Goal: Task Accomplishment & Management: Manage account settings

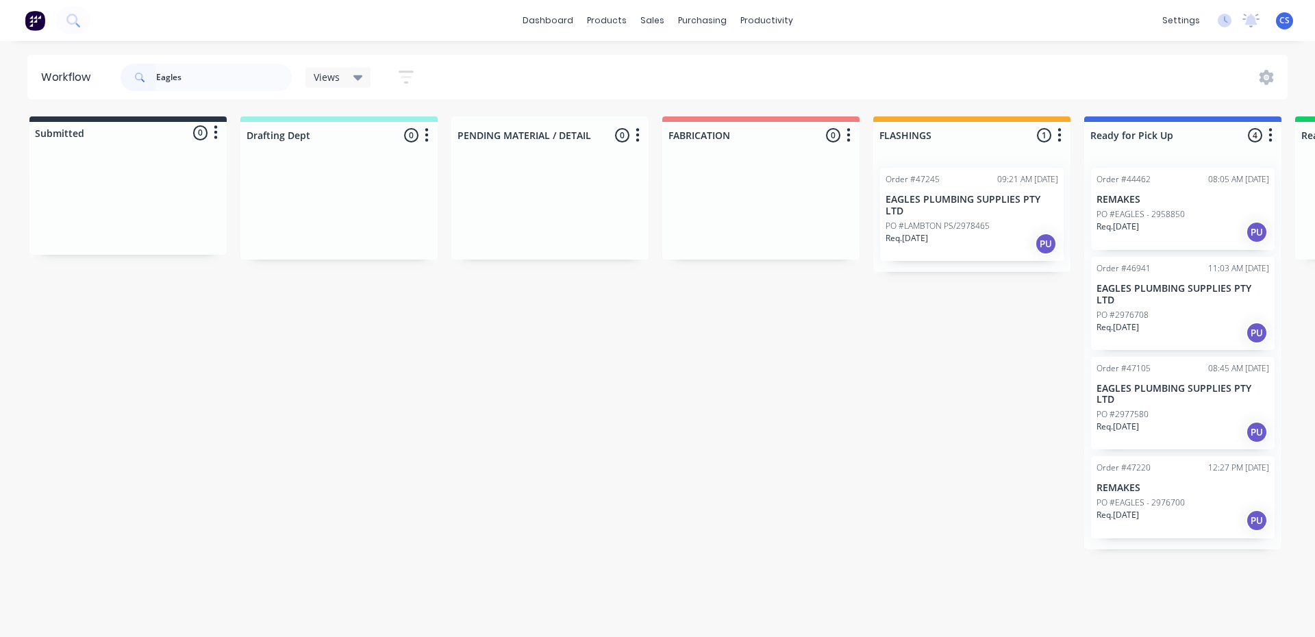
type input "Eagles"
click at [1152, 286] on p "EAGLES PLUMBING SUPPLIES PTY LTD" at bounding box center [1183, 294] width 173 height 23
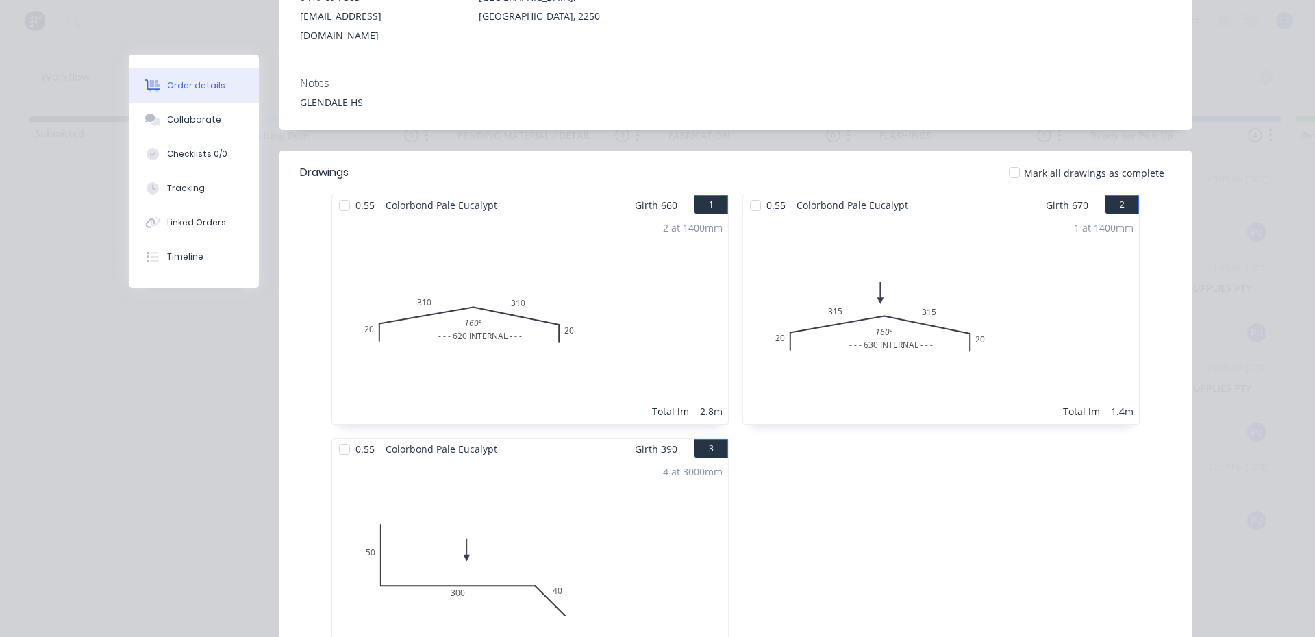
scroll to position [274, 0]
click at [188, 120] on div "Collaborate" at bounding box center [194, 120] width 54 height 12
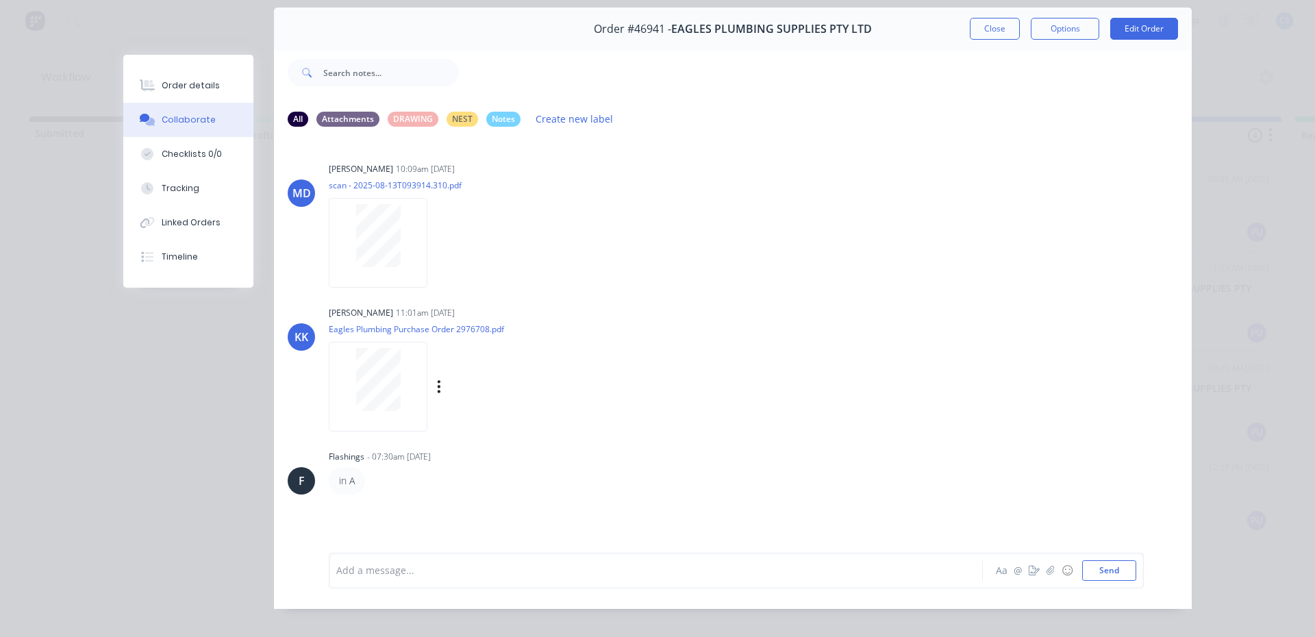
scroll to position [73, 0]
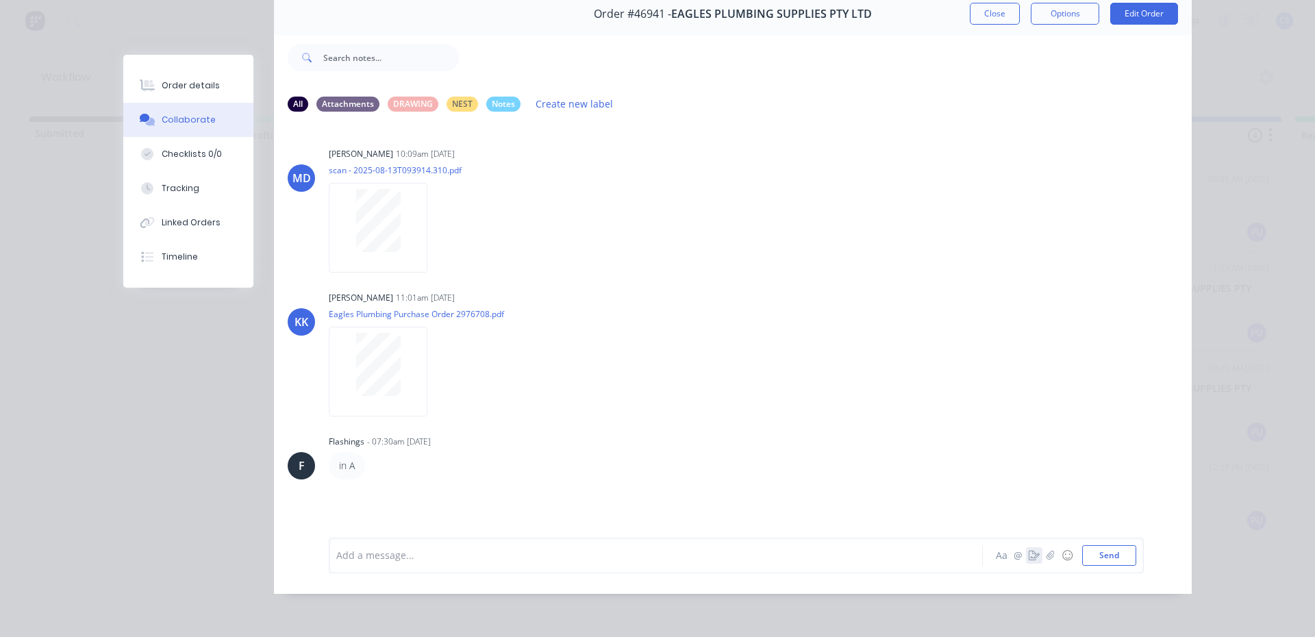
click at [1032, 553] on icon "button" at bounding box center [1034, 556] width 11 height 10
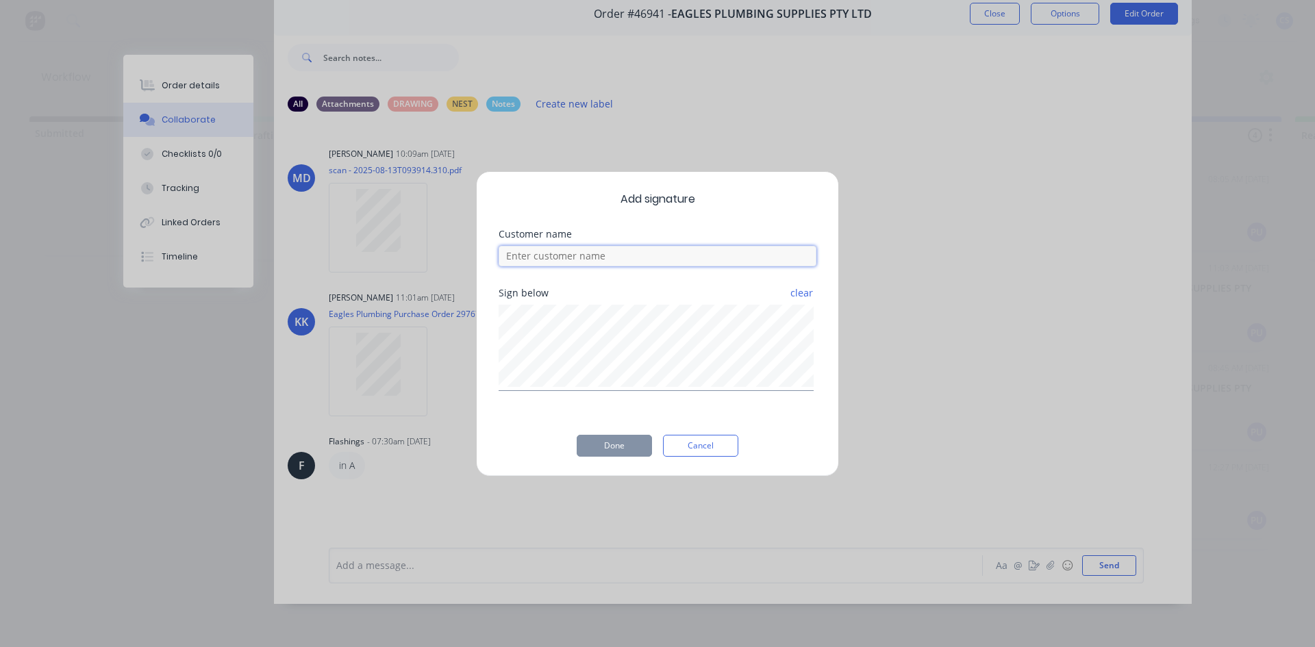
click at [579, 262] on input at bounding box center [658, 256] width 318 height 21
type input "[PERSON_NAME]"
click at [617, 448] on button "Done" at bounding box center [614, 446] width 75 height 22
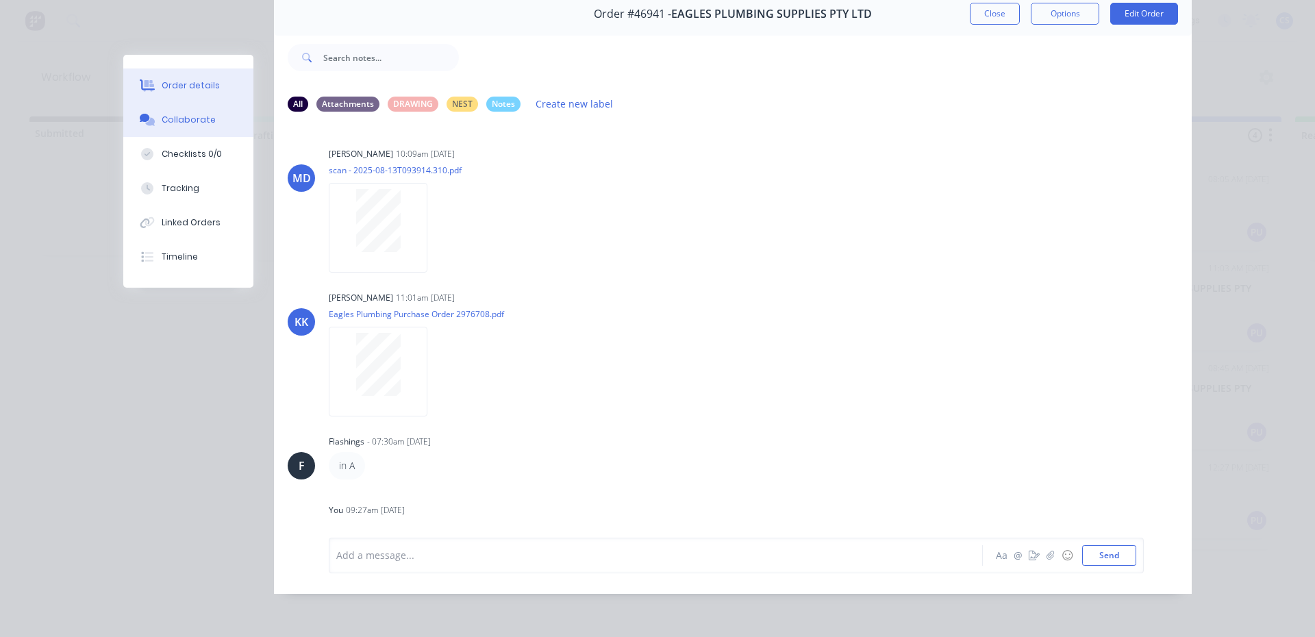
click at [169, 75] on button "Order details" at bounding box center [188, 85] width 130 height 34
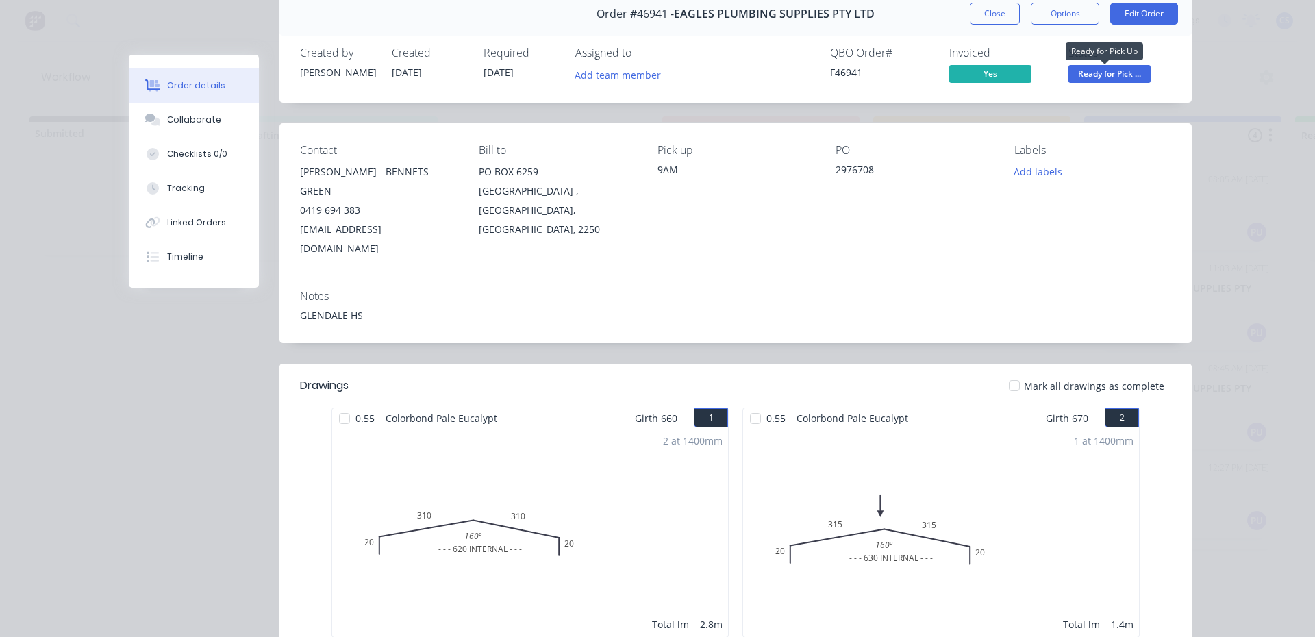
click at [1118, 69] on span "Ready for Pick ..." at bounding box center [1110, 73] width 82 height 17
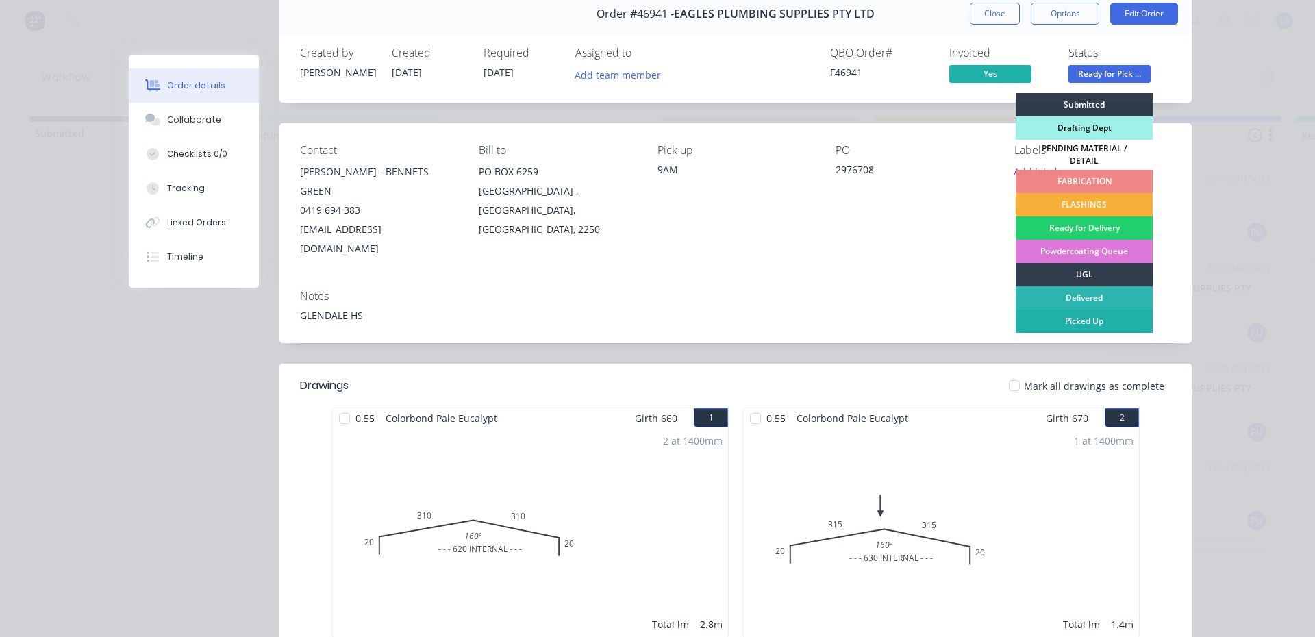
click at [1072, 312] on div "Picked Up" at bounding box center [1084, 321] width 137 height 23
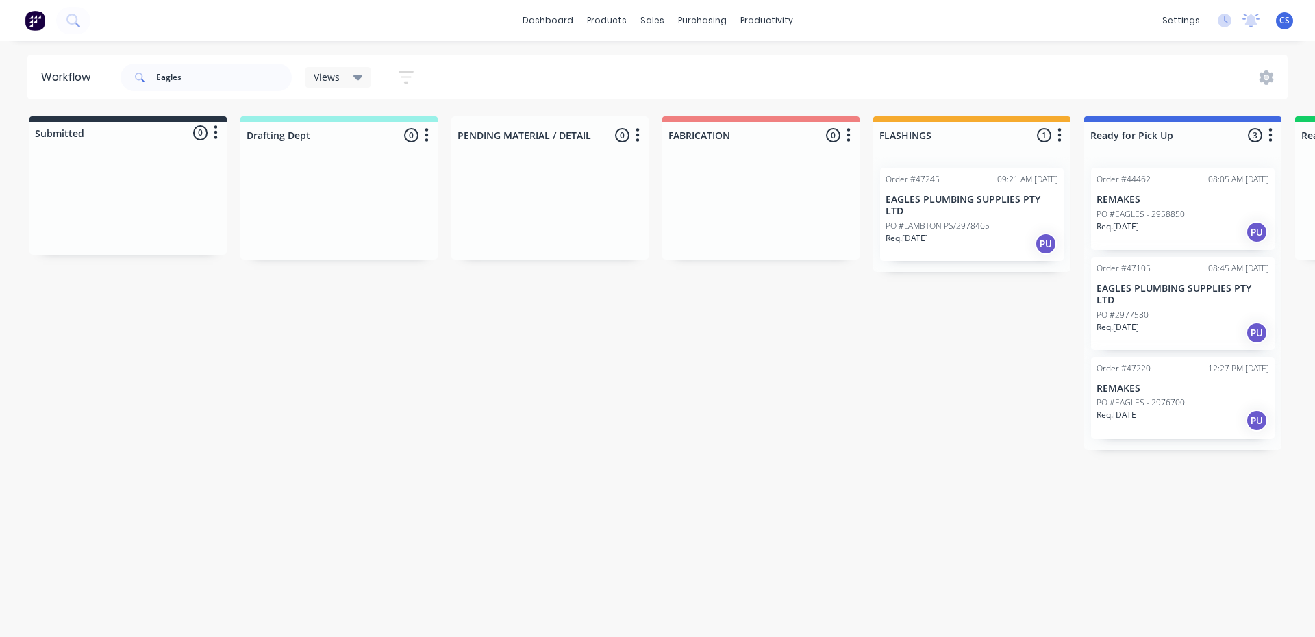
click at [1150, 326] on div "Req. [DATE] PU" at bounding box center [1183, 332] width 173 height 23
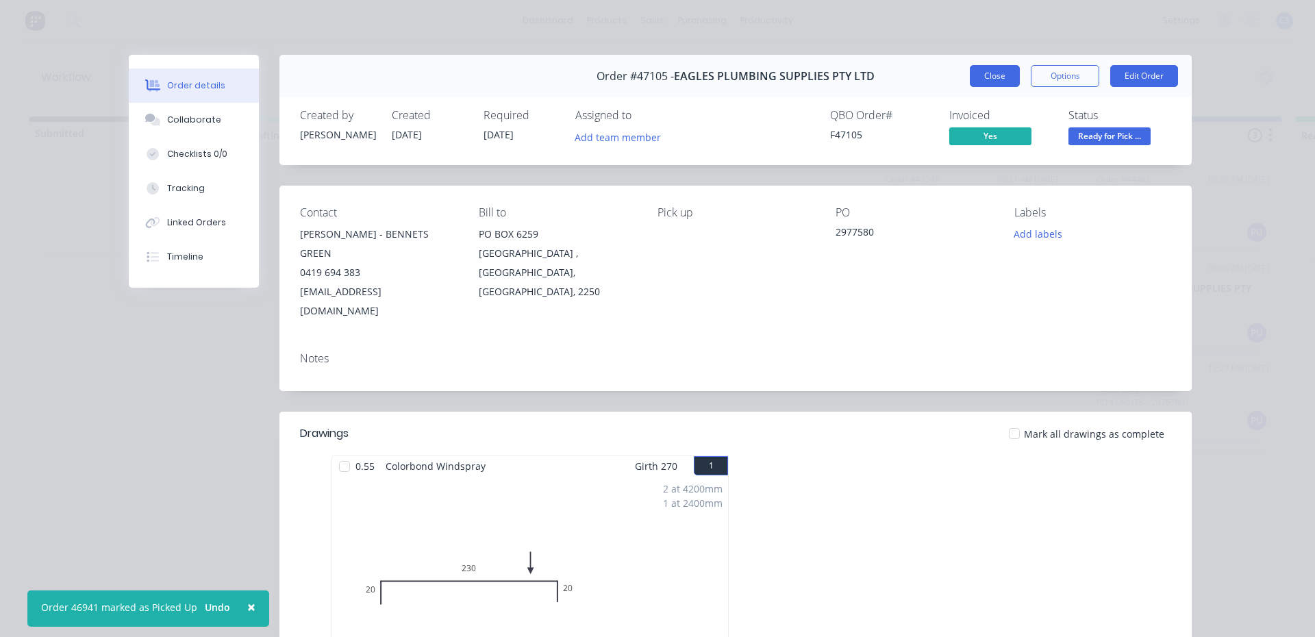
click at [996, 70] on button "Close" at bounding box center [995, 76] width 50 height 22
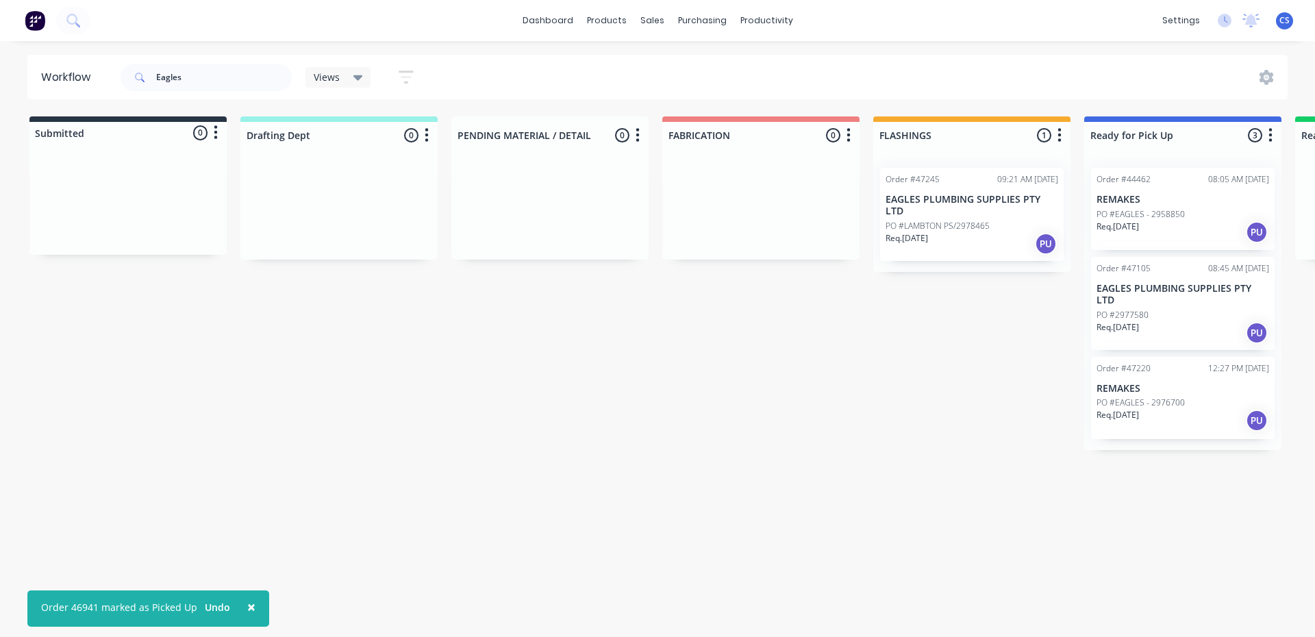
click at [1149, 309] on div "PO #2977580" at bounding box center [1183, 315] width 173 height 12
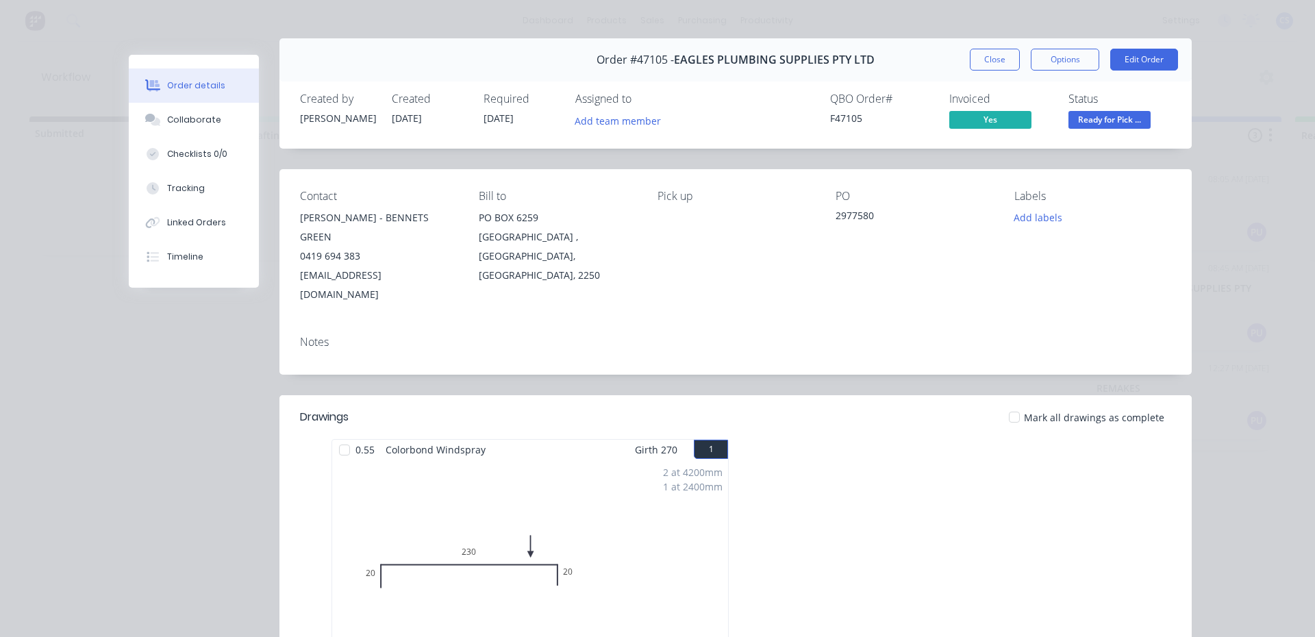
scroll to position [0, 0]
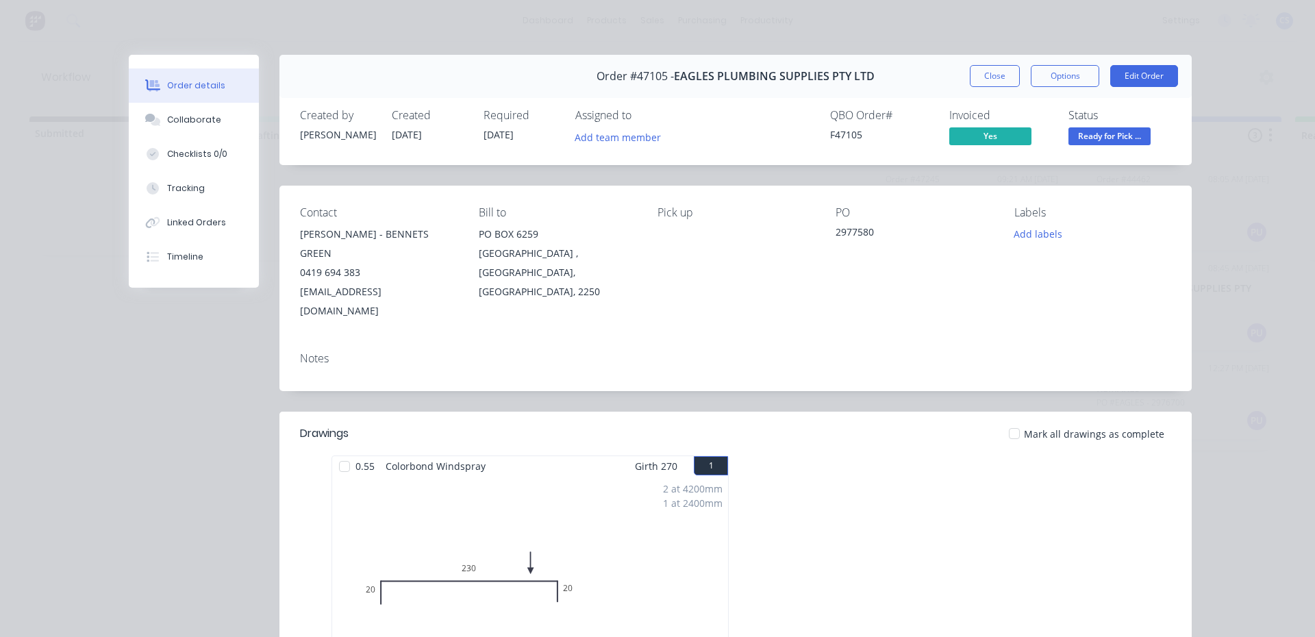
click at [214, 102] on button "Order details" at bounding box center [194, 85] width 130 height 34
click at [210, 117] on div "Collaborate" at bounding box center [194, 120] width 54 height 12
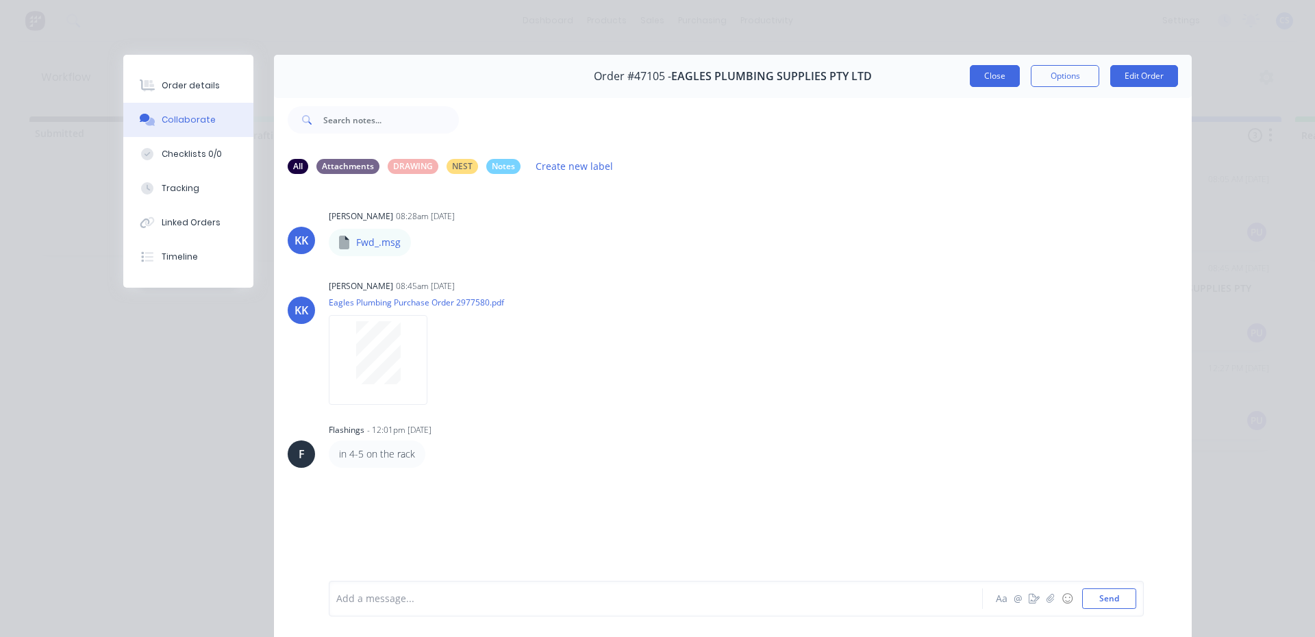
click at [1001, 79] on button "Close" at bounding box center [995, 76] width 50 height 22
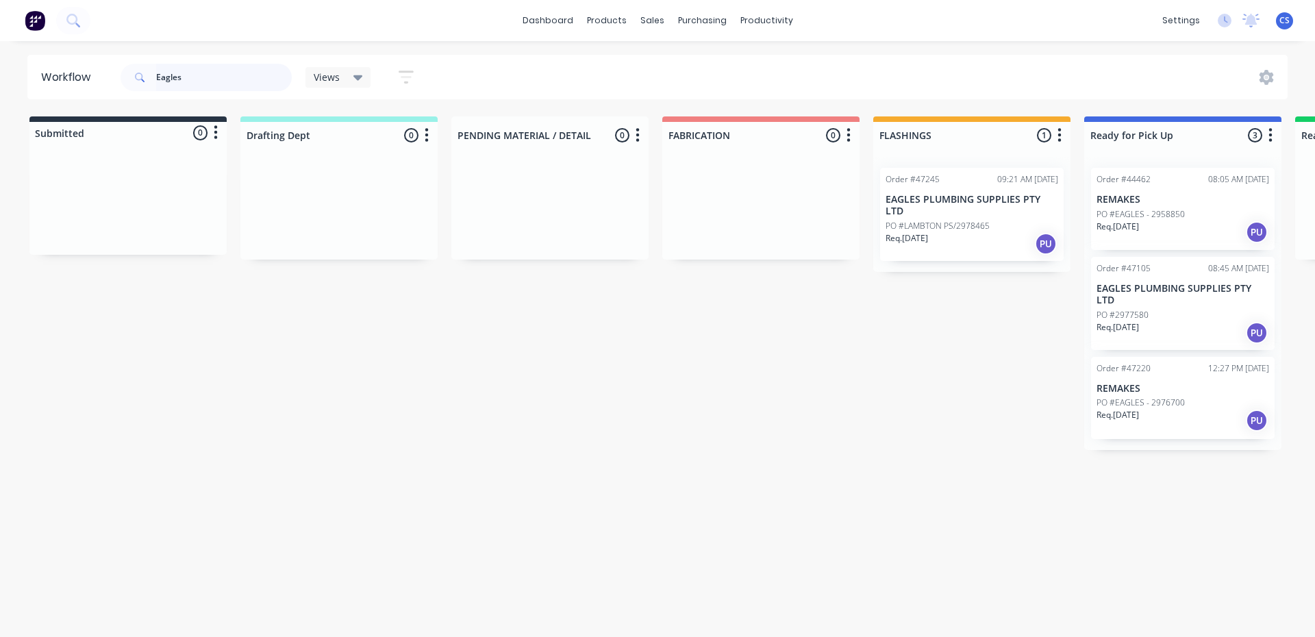
drag, startPoint x: 161, startPoint y: 71, endPoint x: 148, endPoint y: 71, distance: 13.0
click at [148, 71] on div "Eagles" at bounding box center [206, 77] width 171 height 27
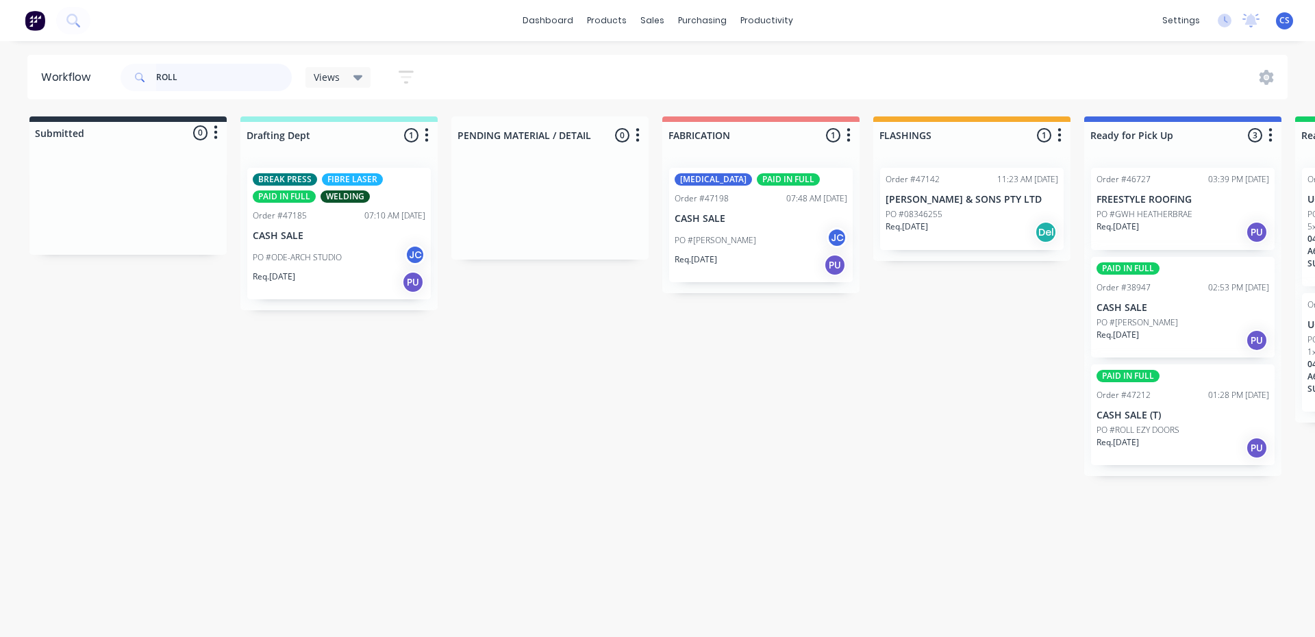
type input "ROLL"
click at [1143, 434] on p "PO #ROLL EZY DOORS" at bounding box center [1138, 430] width 83 height 12
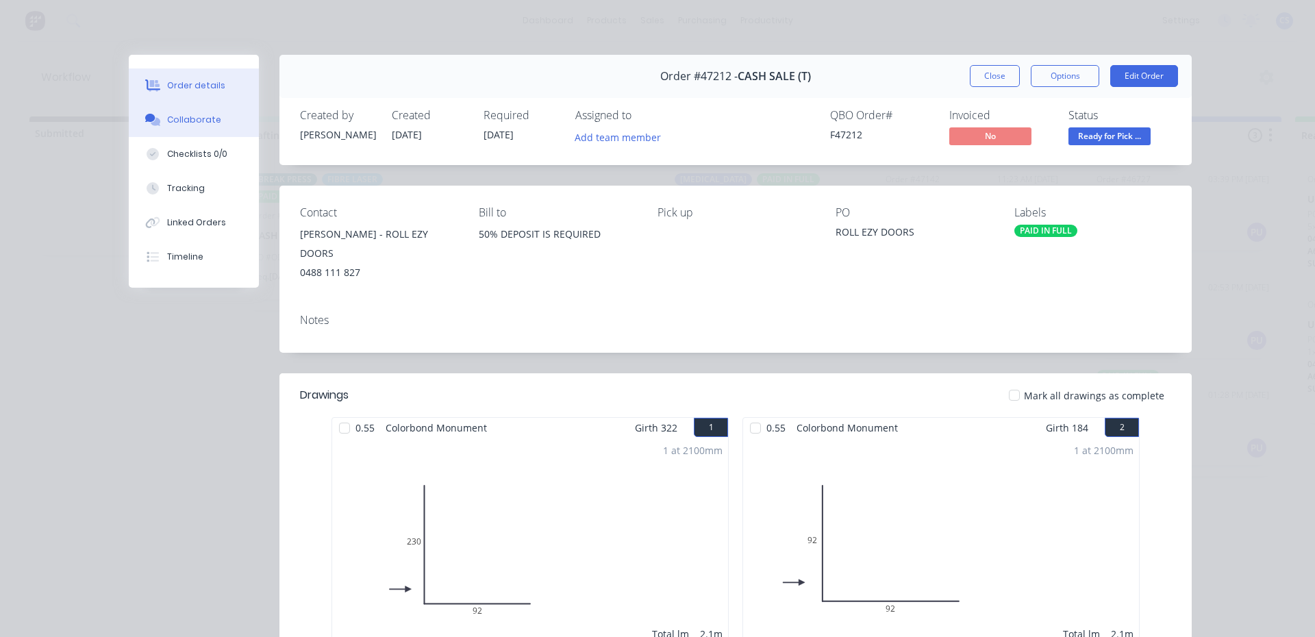
click at [168, 116] on div "Collaborate" at bounding box center [194, 120] width 54 height 12
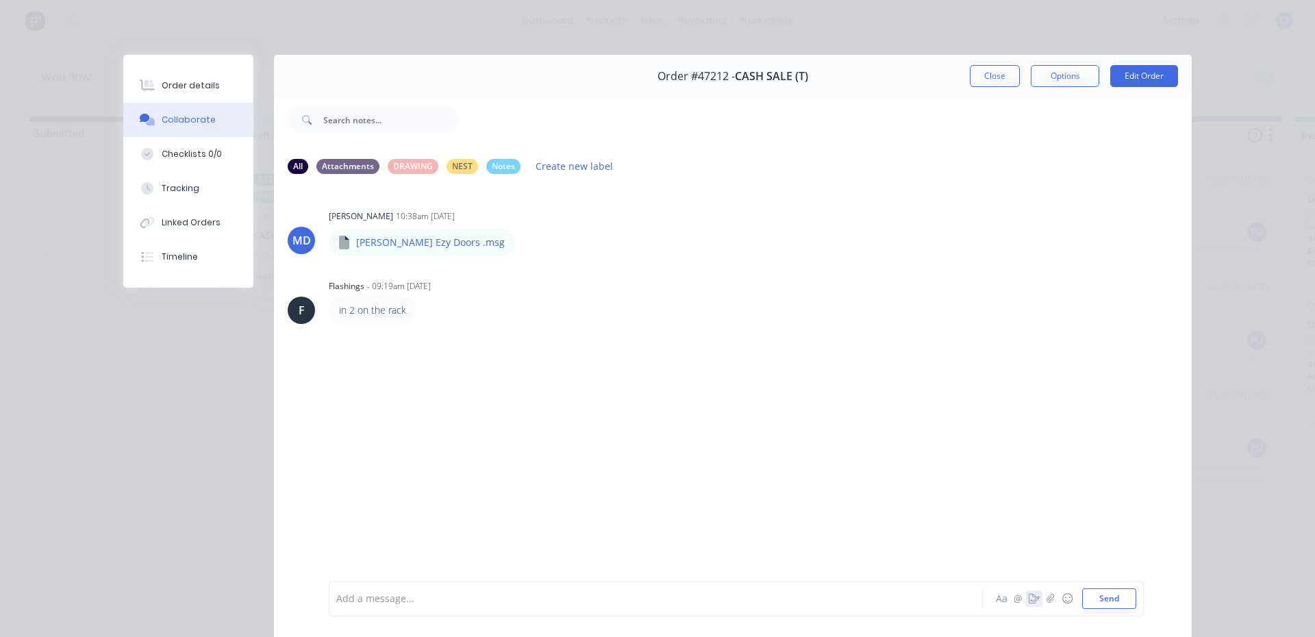
click at [1030, 595] on icon "button" at bounding box center [1034, 599] width 11 height 10
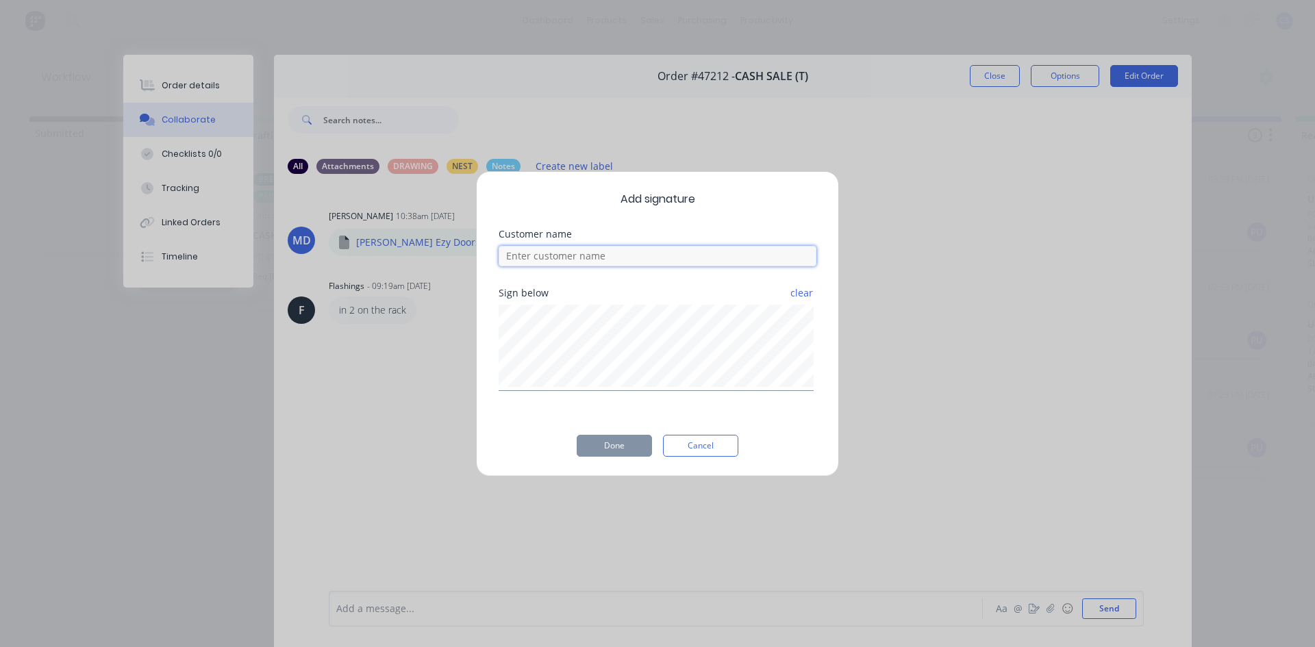
click at [617, 253] on input at bounding box center [658, 256] width 318 height 21
type input "[PERSON_NAME]"
click at [610, 451] on button "Done" at bounding box center [614, 446] width 75 height 22
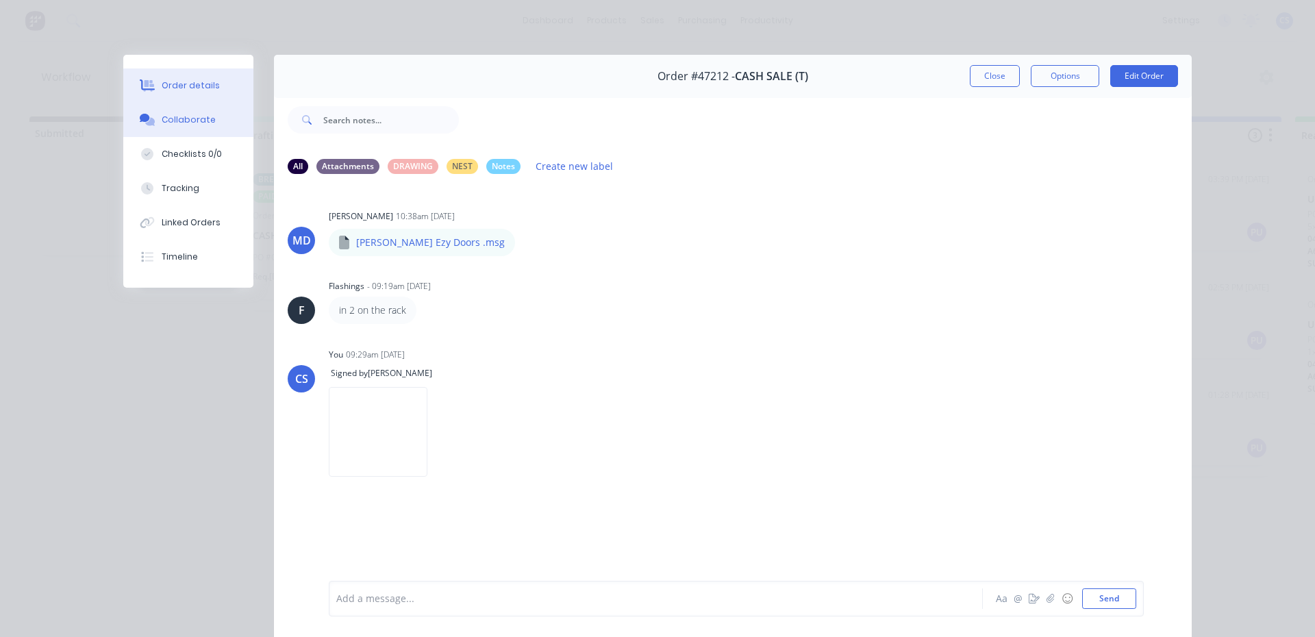
click at [192, 92] on button "Order details" at bounding box center [188, 85] width 130 height 34
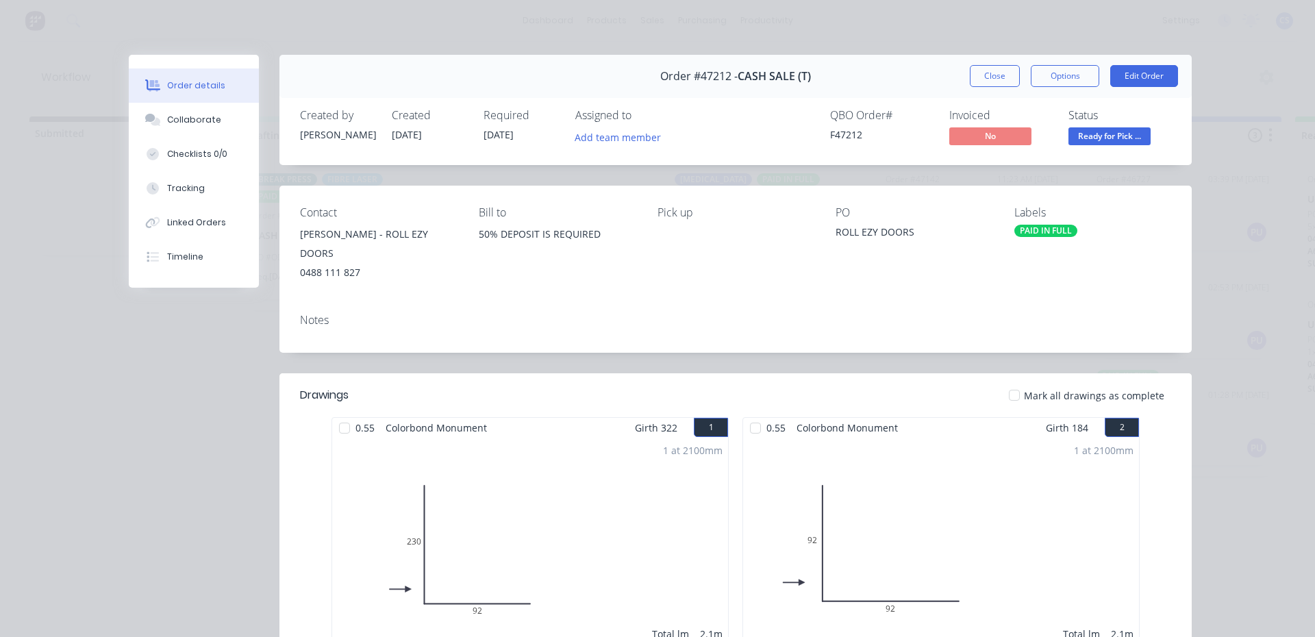
click at [1120, 144] on span "Ready for Pick ..." at bounding box center [1110, 135] width 82 height 17
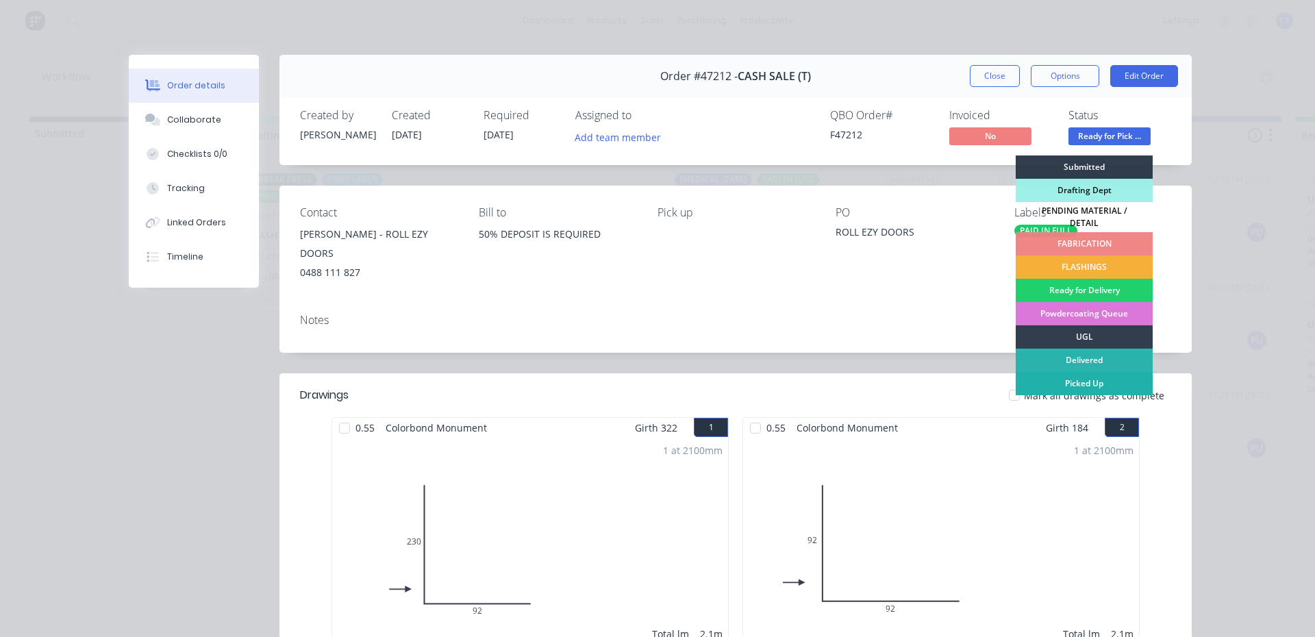
click at [1096, 377] on div "Picked Up" at bounding box center [1084, 383] width 137 height 23
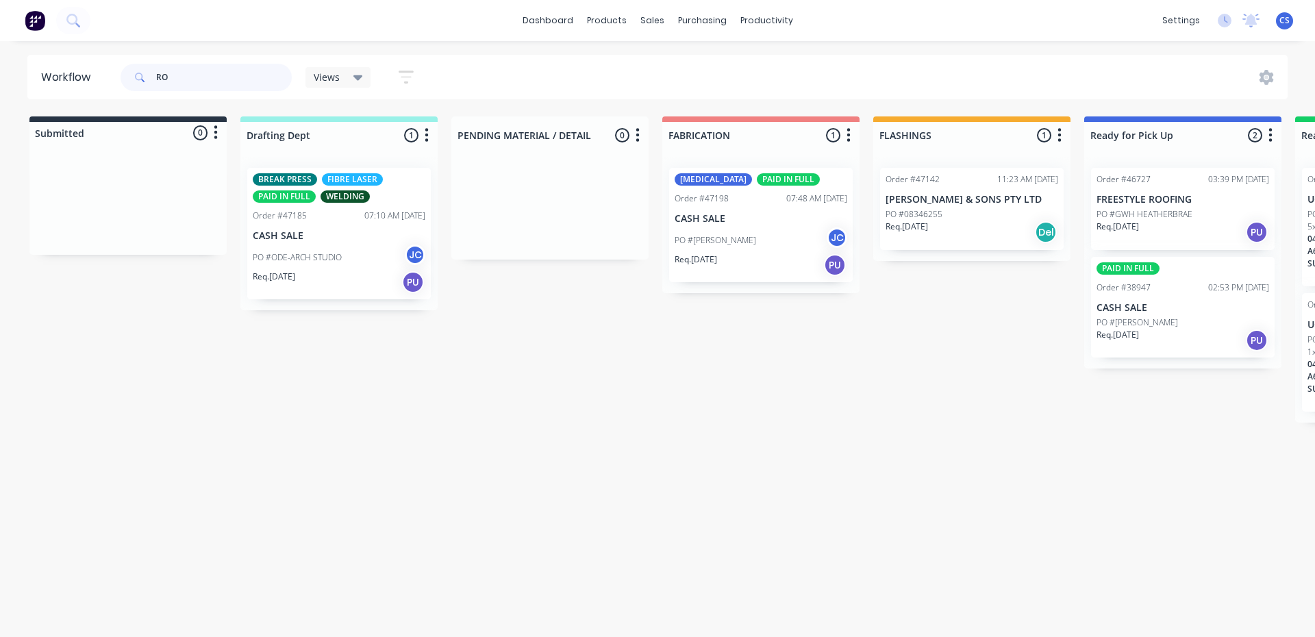
type input "R"
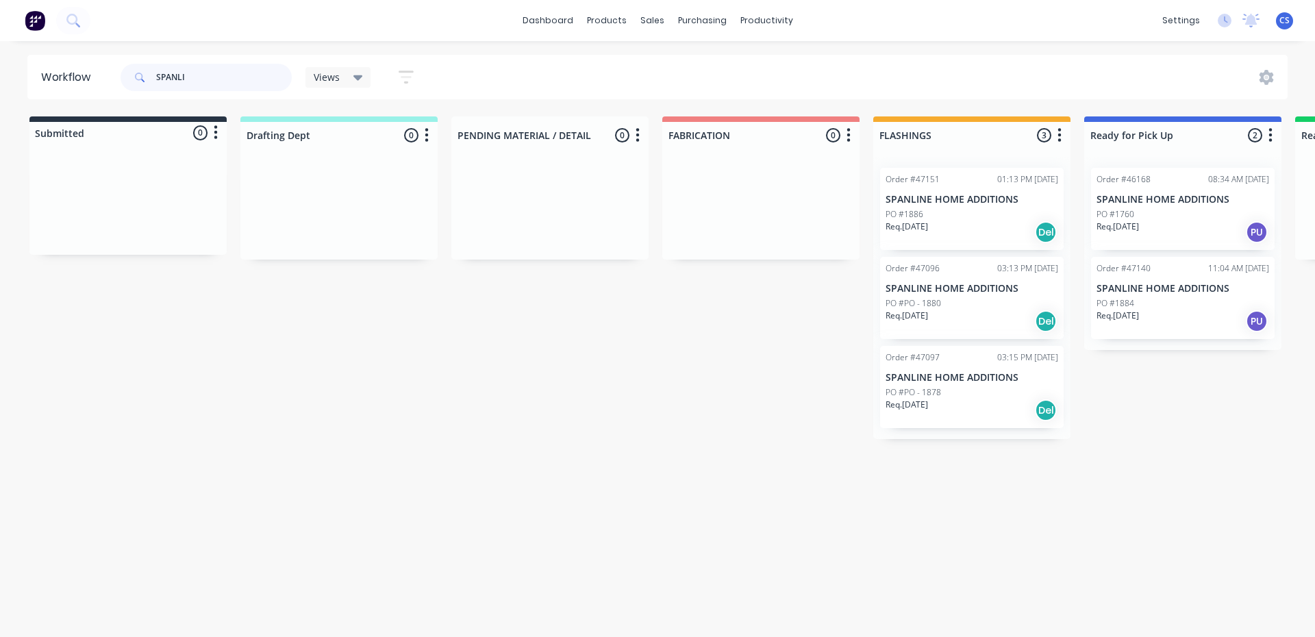
type input "SPANLI"
click at [1166, 326] on div "Req. [DATE] PU" at bounding box center [1183, 321] width 173 height 23
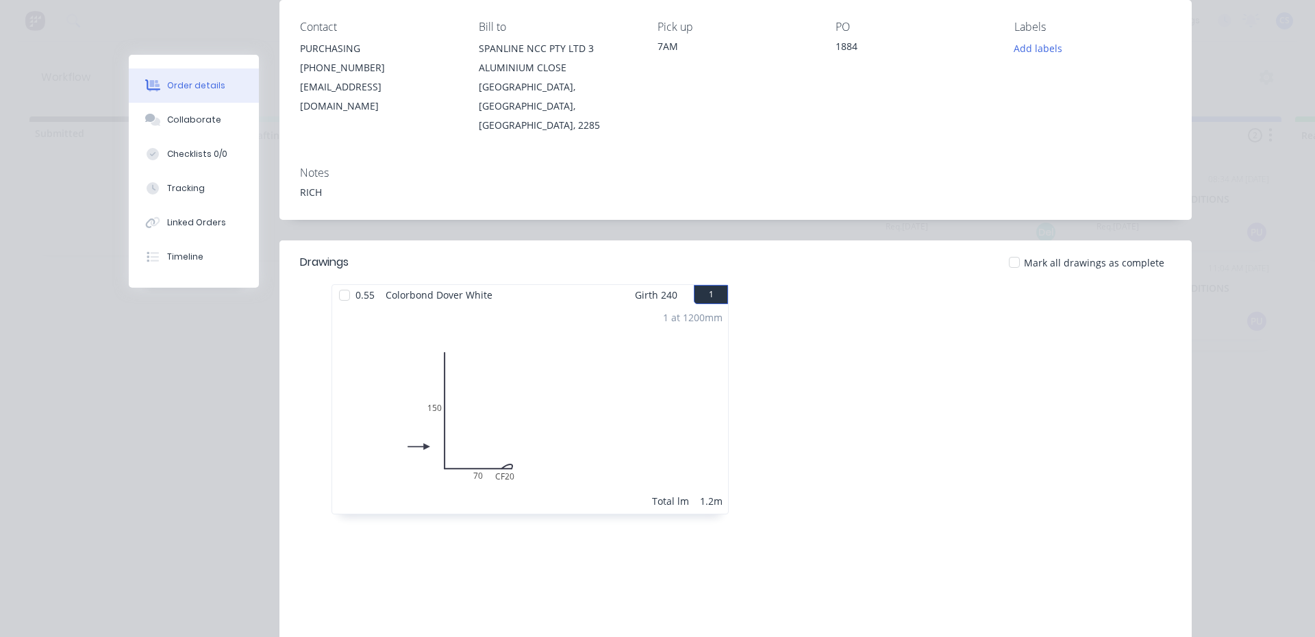
scroll to position [40, 0]
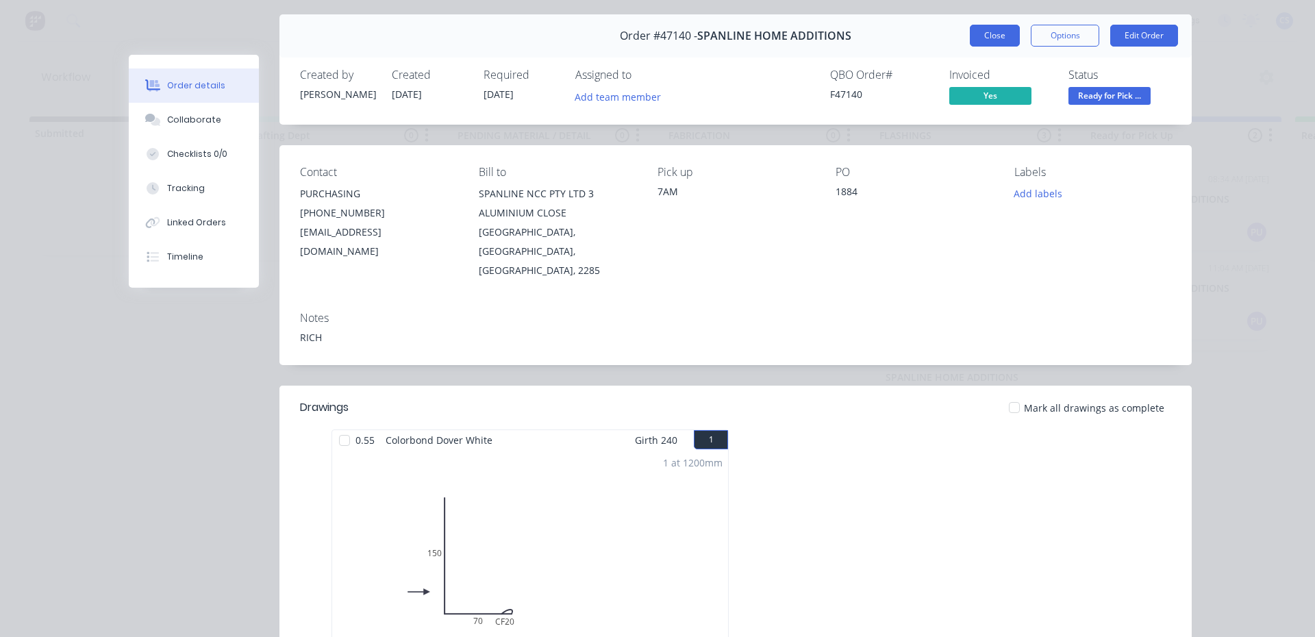
click at [981, 36] on button "Close" at bounding box center [995, 36] width 50 height 22
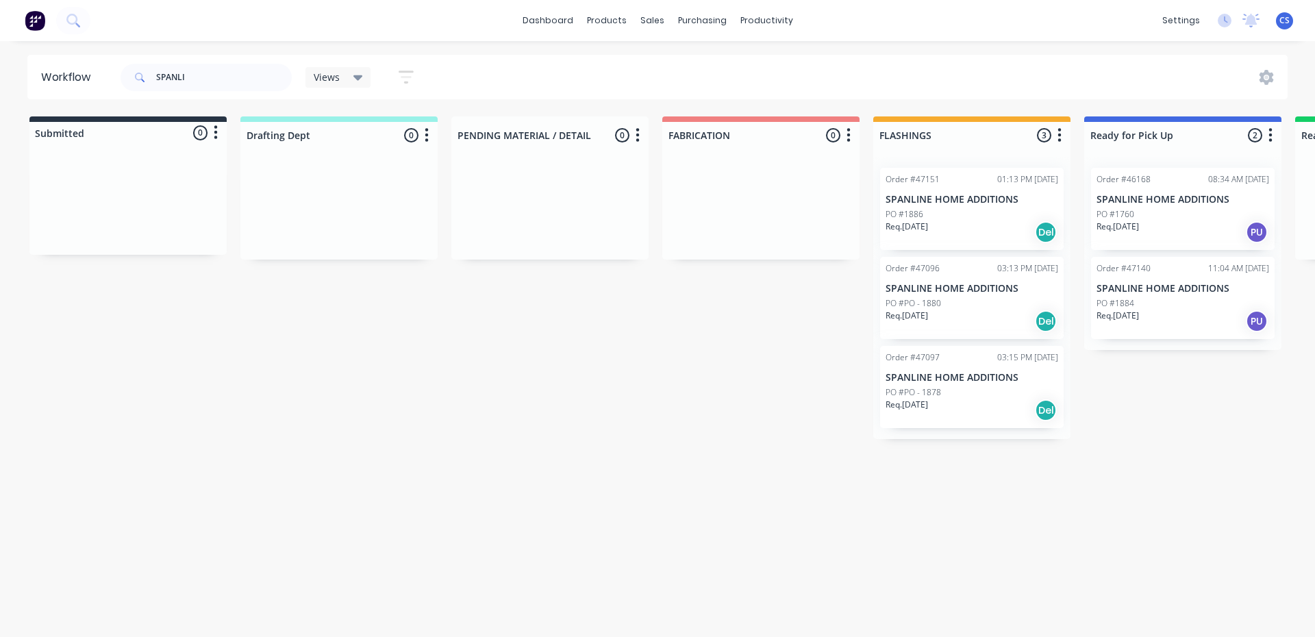
click at [1171, 225] on div "Req. [DATE] PU" at bounding box center [1183, 232] width 173 height 23
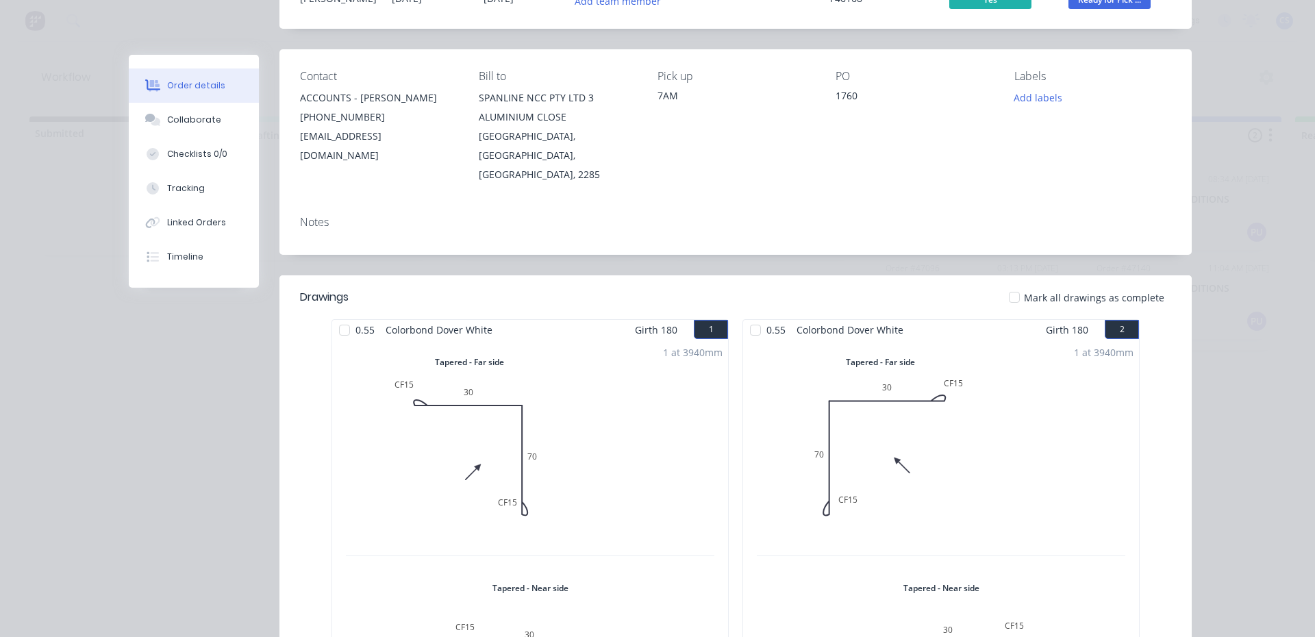
scroll to position [0, 0]
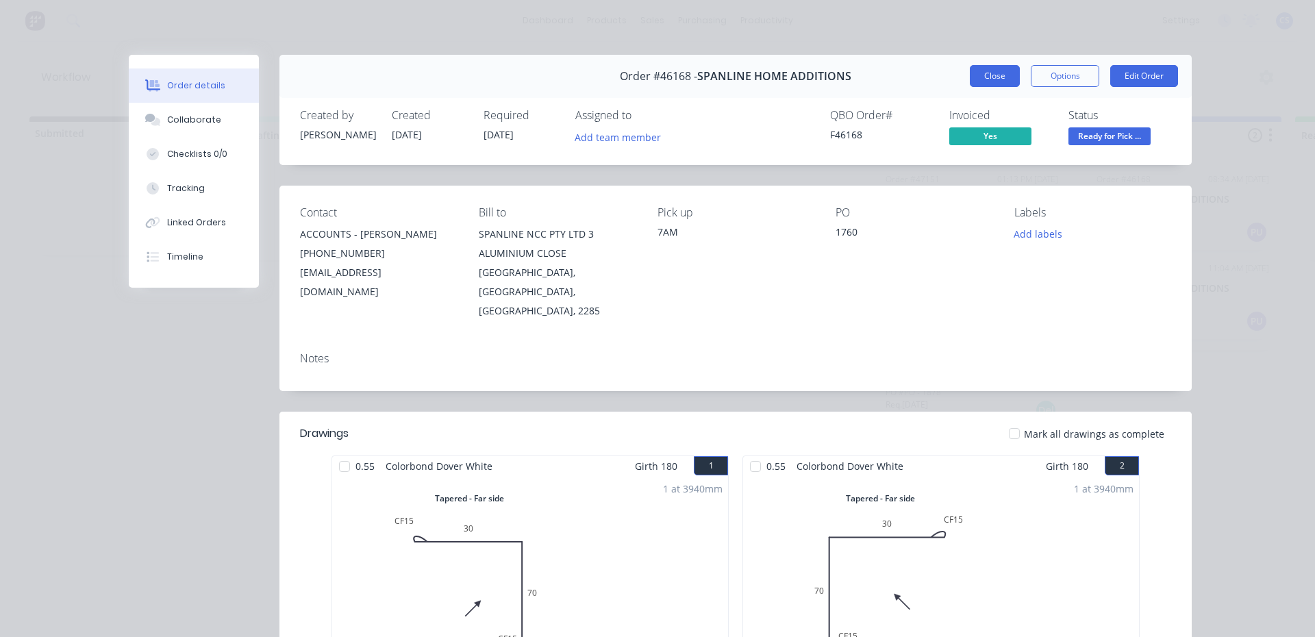
click at [984, 77] on button "Close" at bounding box center [995, 76] width 50 height 22
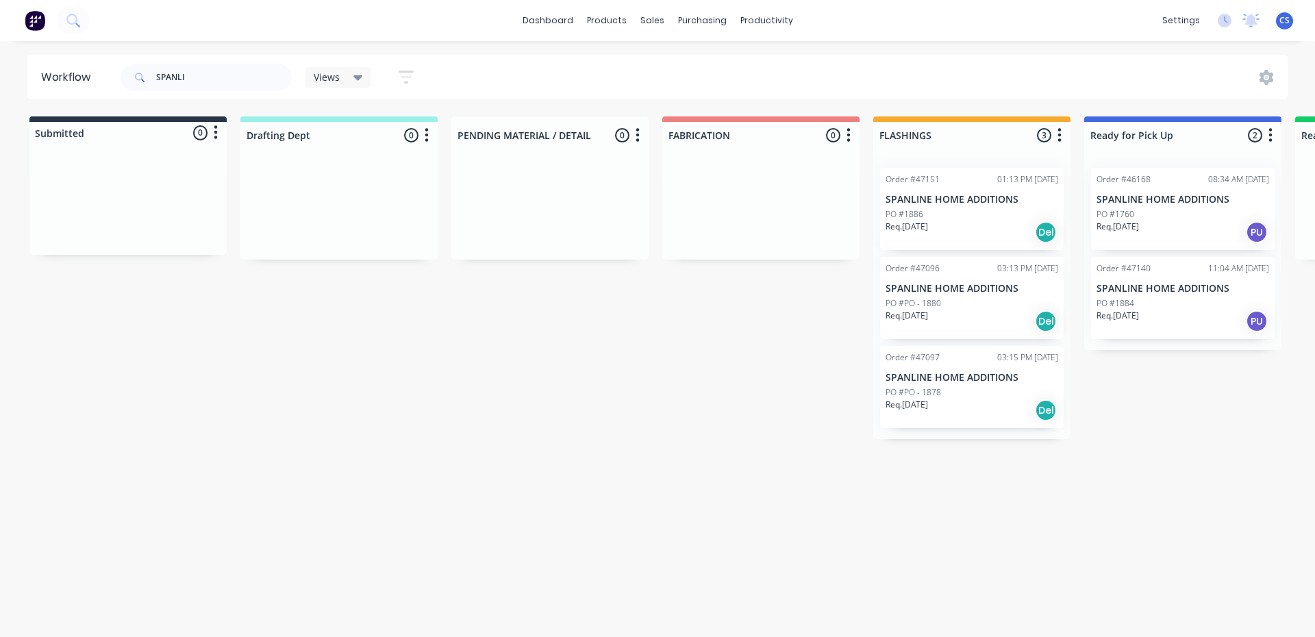
click at [928, 401] on p "Req. [DATE]" at bounding box center [907, 405] width 42 height 12
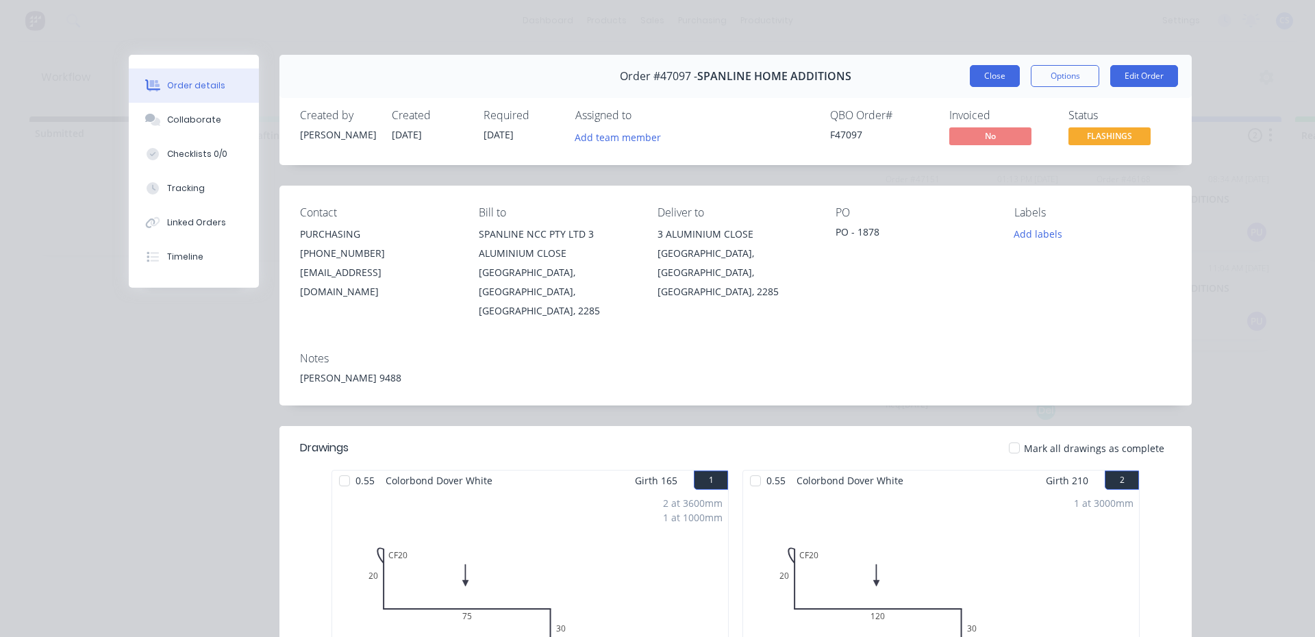
click at [983, 82] on button "Close" at bounding box center [995, 76] width 50 height 22
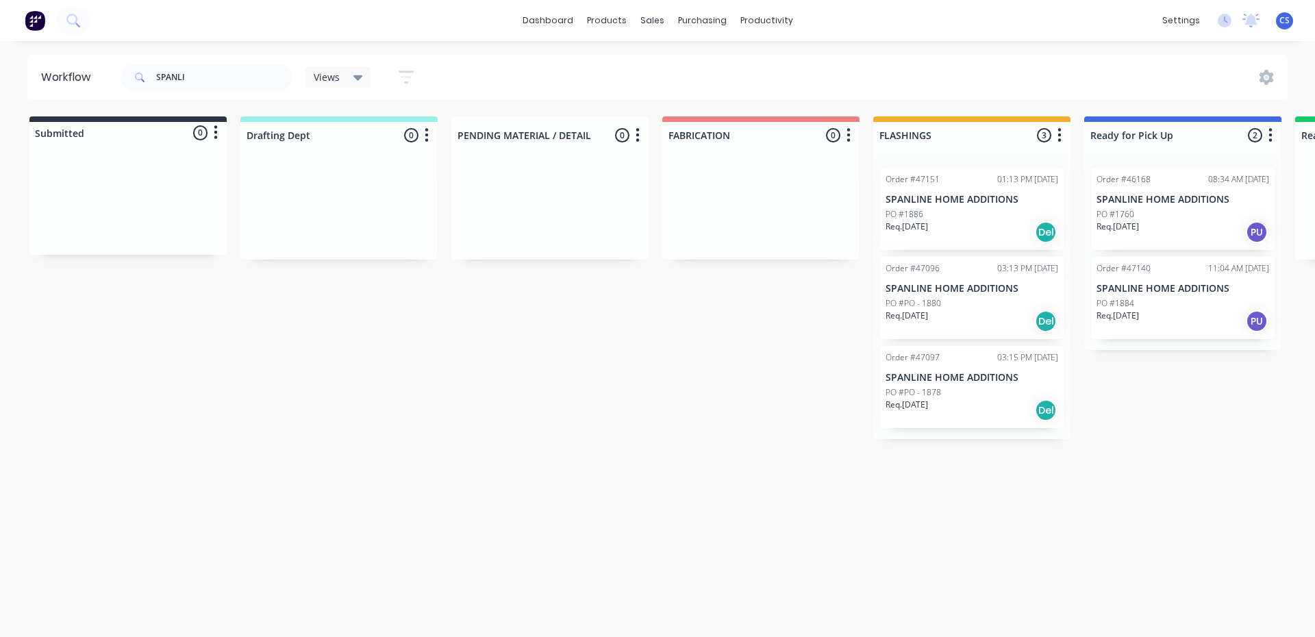
click at [940, 318] on div "Req. [DATE] Del" at bounding box center [972, 321] width 173 height 23
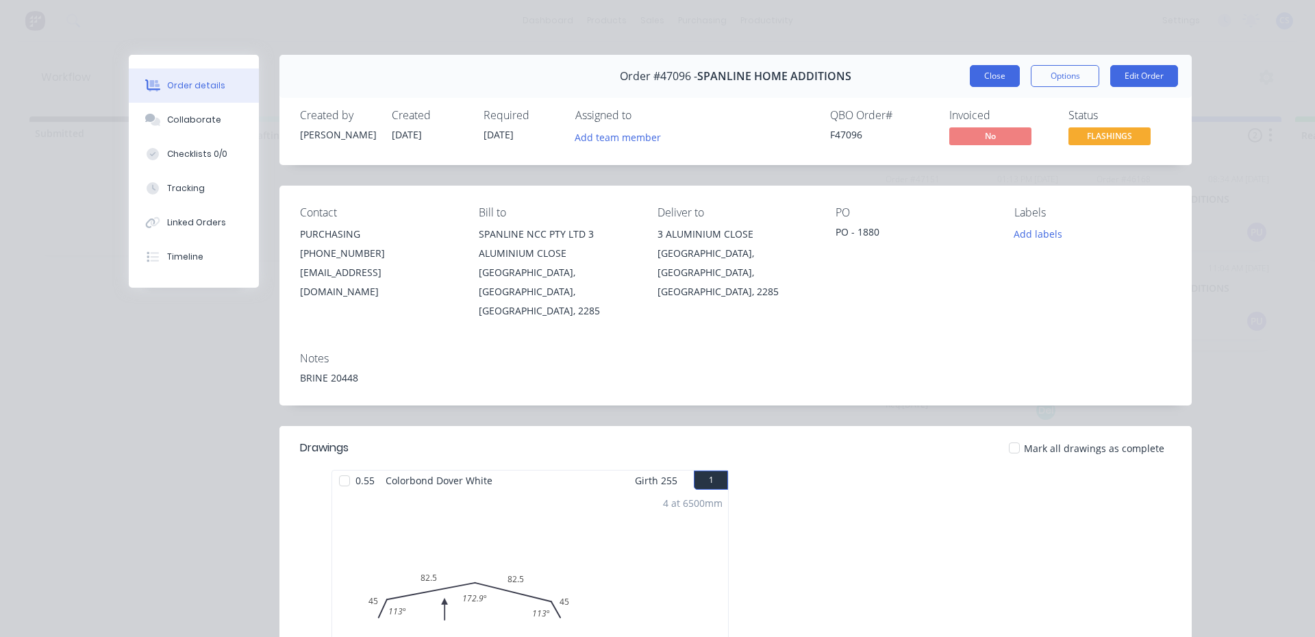
click at [970, 73] on button "Close" at bounding box center [995, 76] width 50 height 22
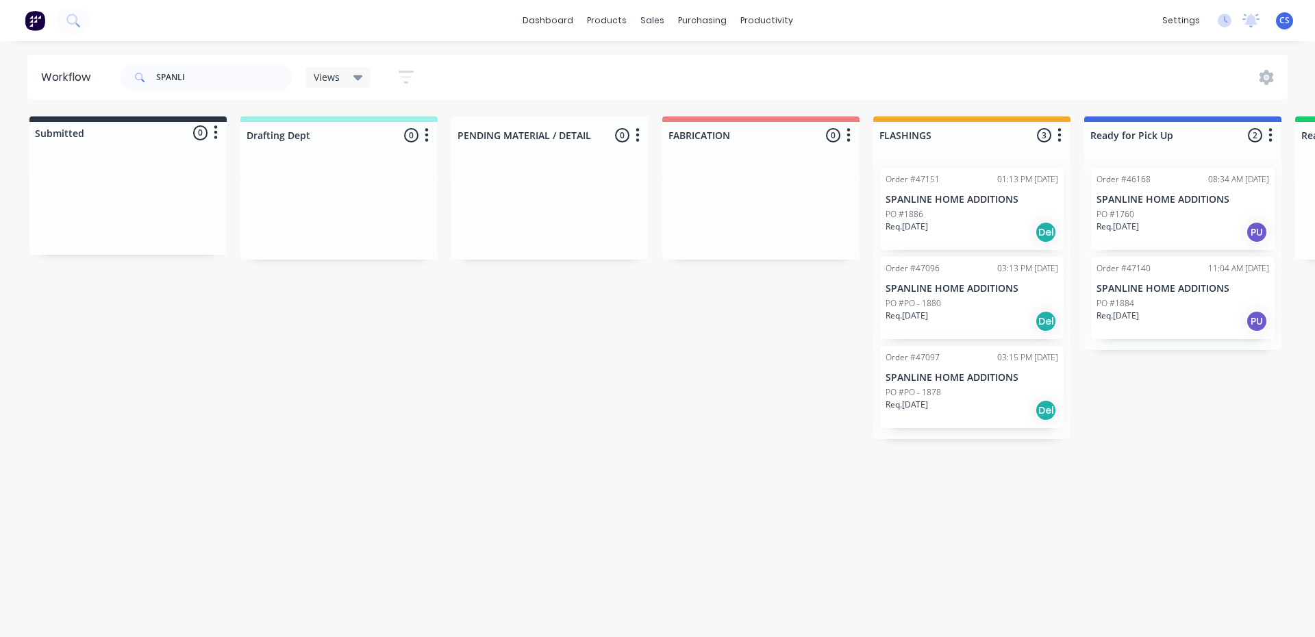
click at [938, 221] on div "Req. [DATE] Del" at bounding box center [972, 232] width 173 height 23
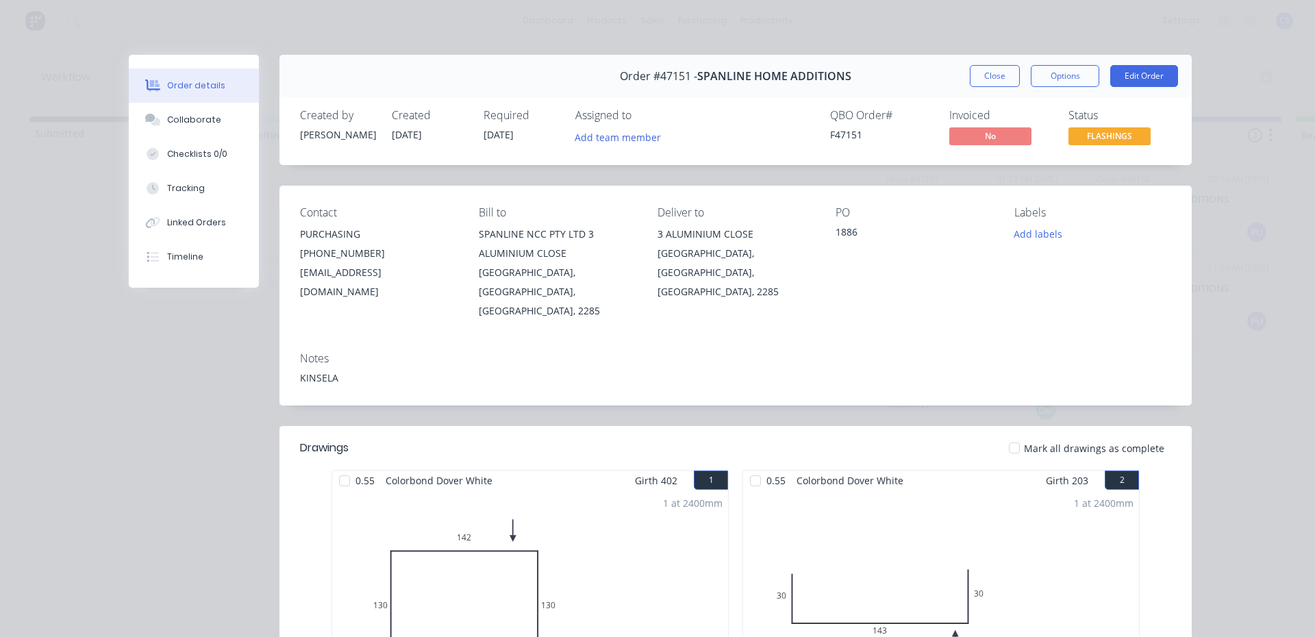
click at [980, 57] on div "Order #47151 - SPANLINE HOME ADDITIONS Close Options Edit Order" at bounding box center [735, 76] width 912 height 43
click at [993, 80] on button "Close" at bounding box center [995, 76] width 50 height 22
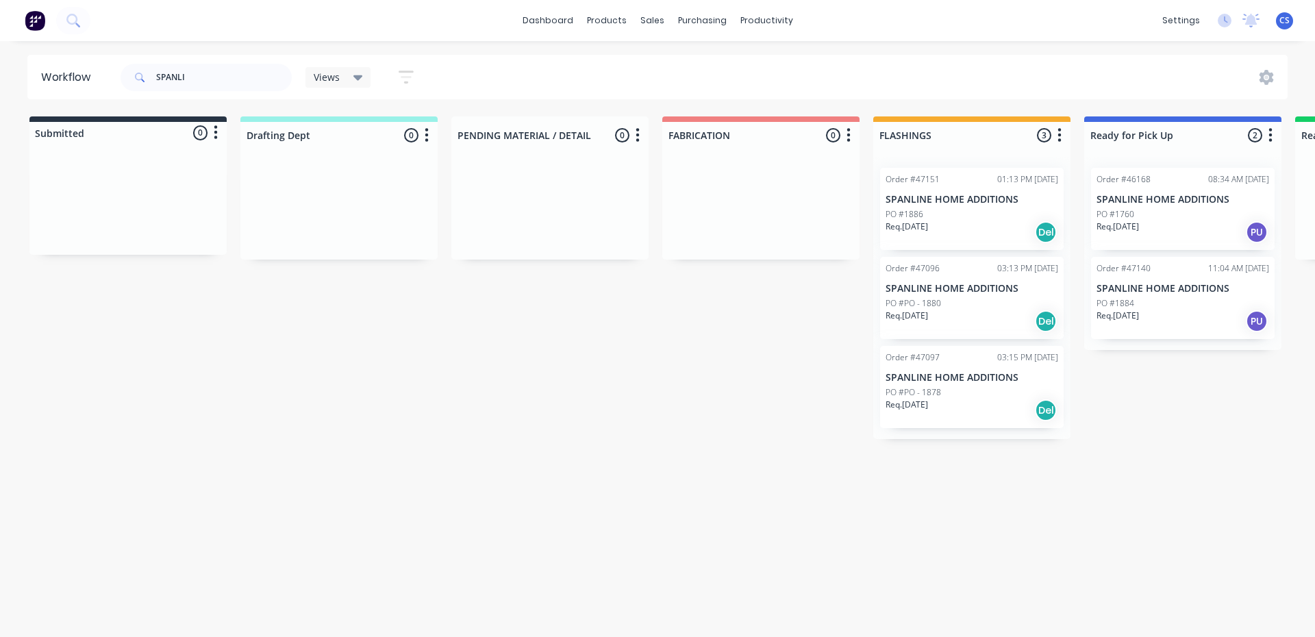
click at [1159, 300] on div "PO #1884" at bounding box center [1183, 303] width 173 height 12
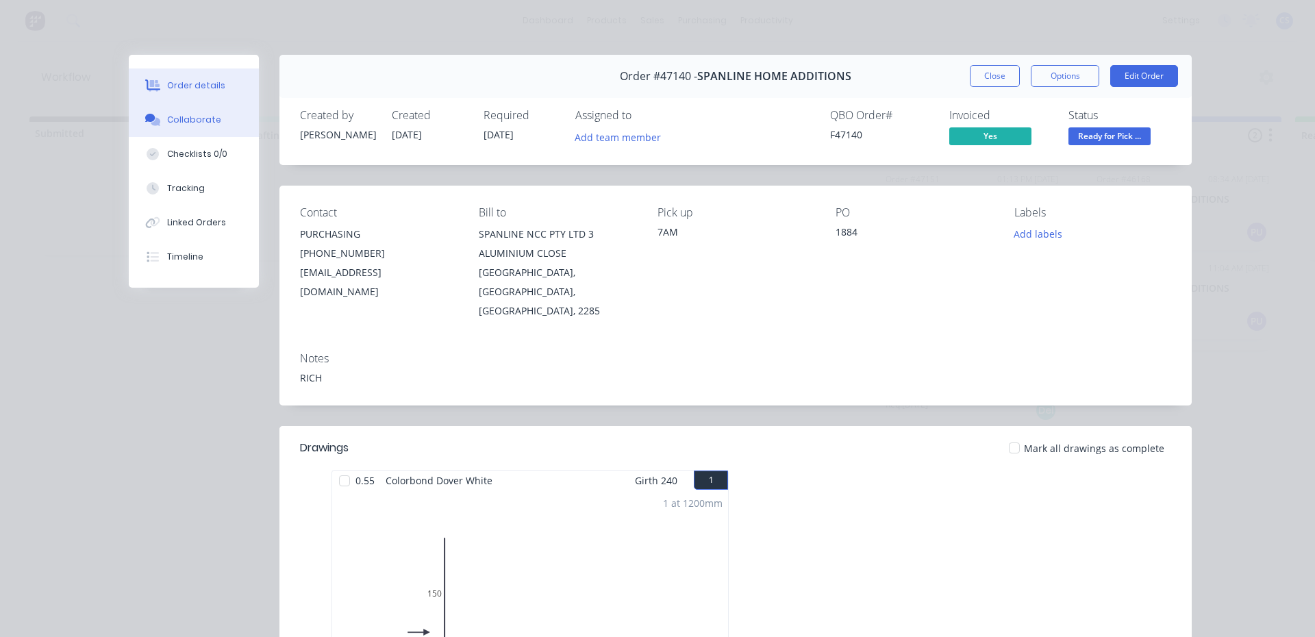
click at [145, 124] on icon at bounding box center [153, 120] width 16 height 12
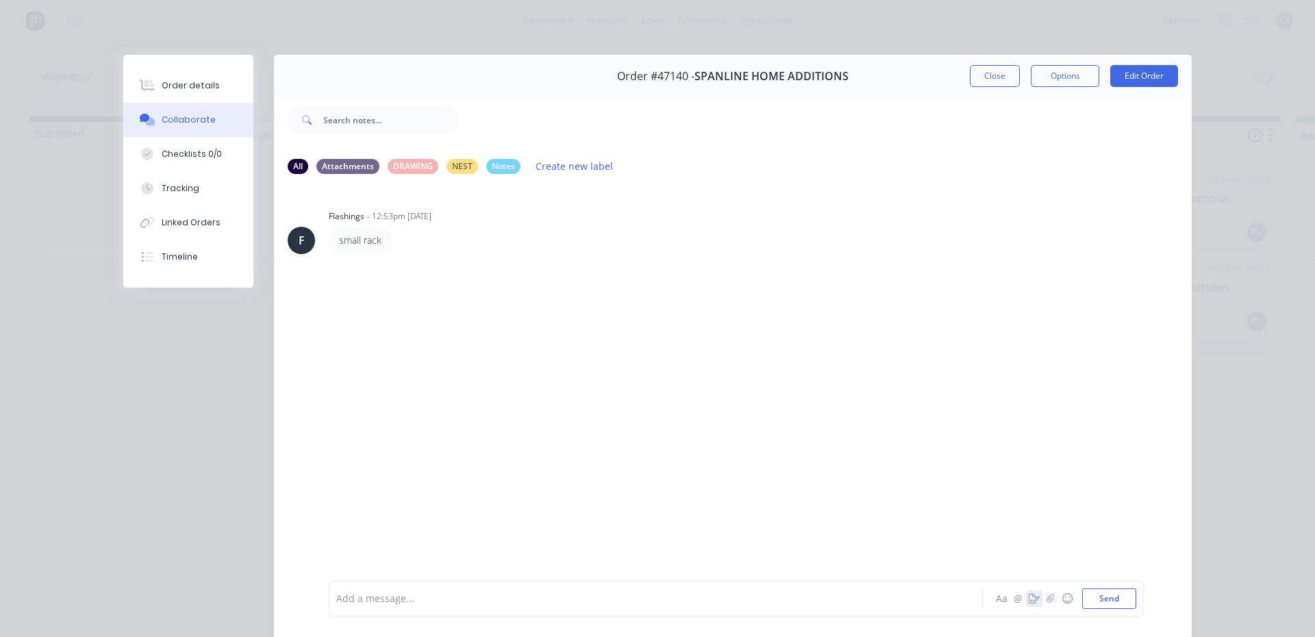
click at [1027, 605] on button "button" at bounding box center [1034, 598] width 16 height 16
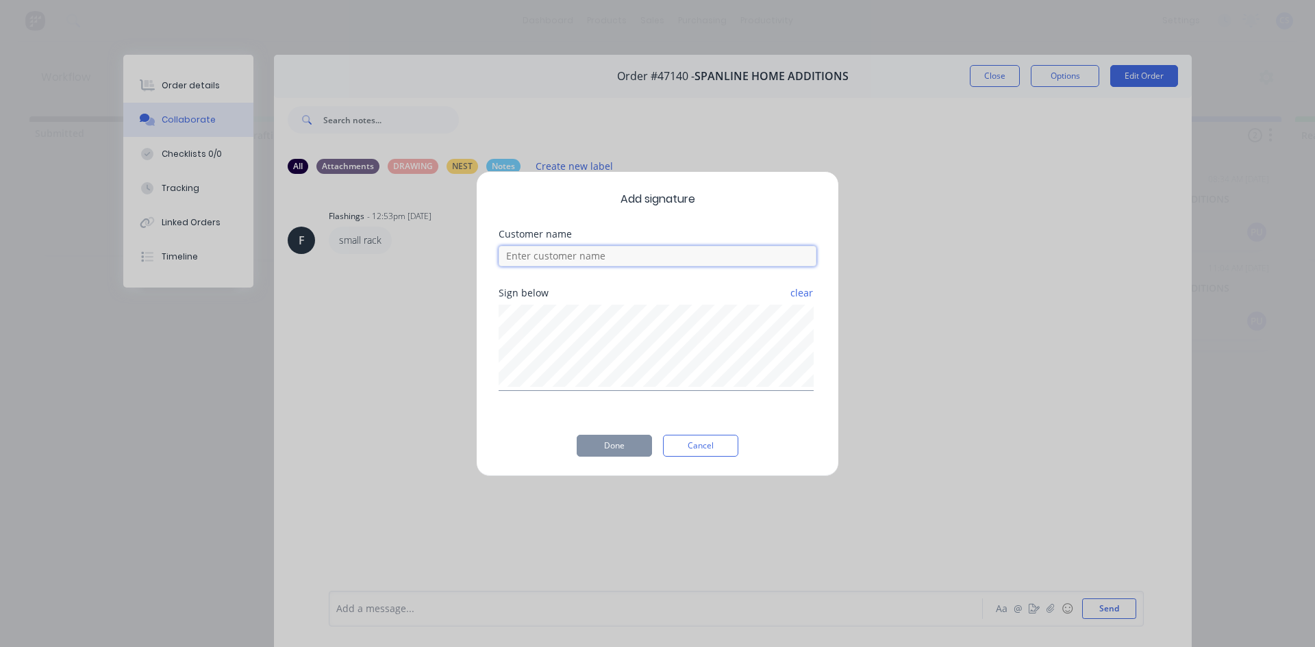
click at [607, 262] on input at bounding box center [658, 256] width 318 height 21
type input "[PERSON_NAME]"
click at [624, 452] on button "Done" at bounding box center [614, 446] width 75 height 22
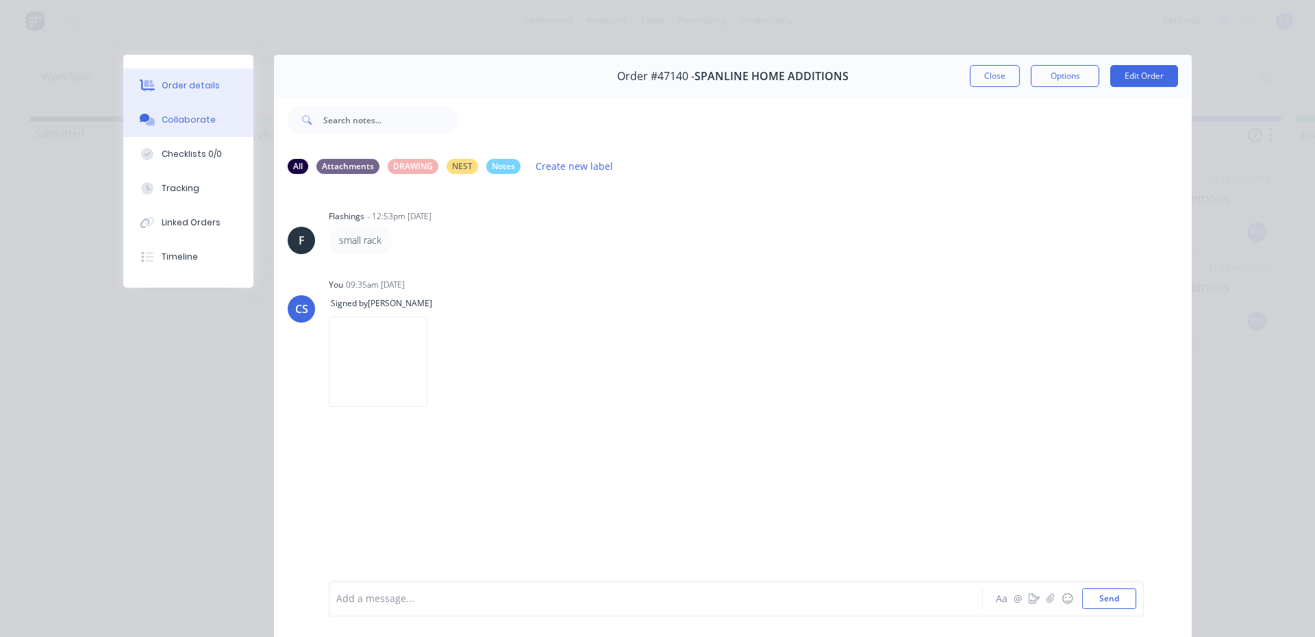
click at [174, 71] on button "Order details" at bounding box center [188, 85] width 130 height 34
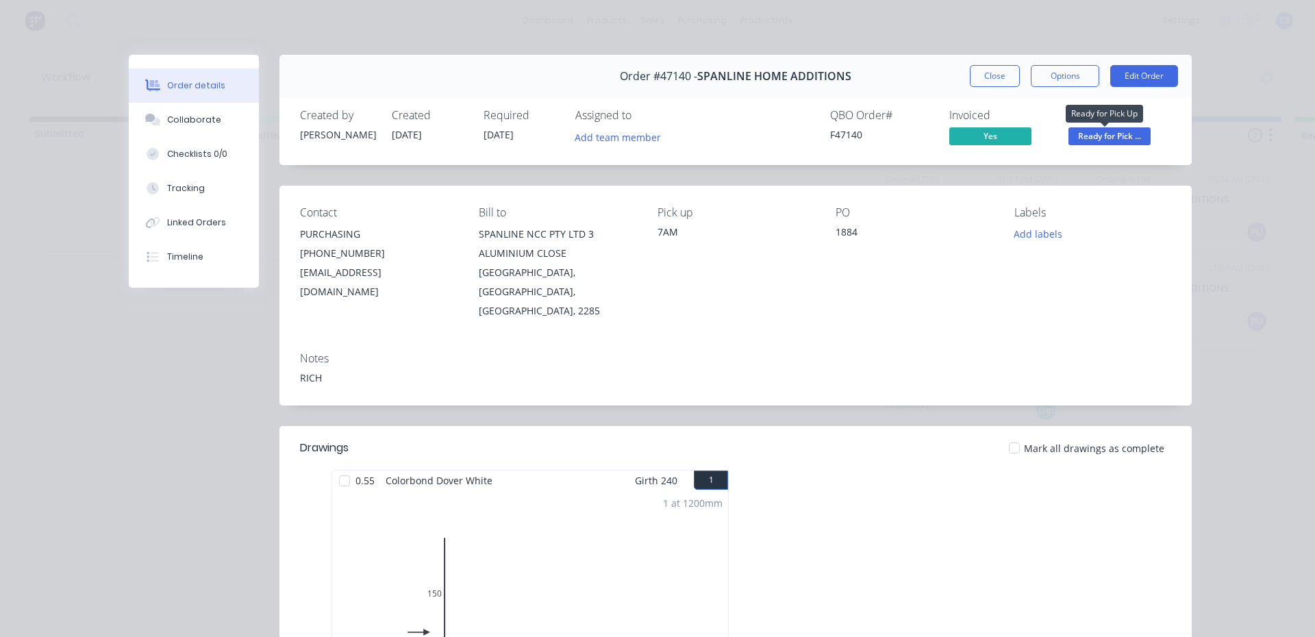
click at [1129, 134] on span "Ready for Pick ..." at bounding box center [1110, 135] width 82 height 17
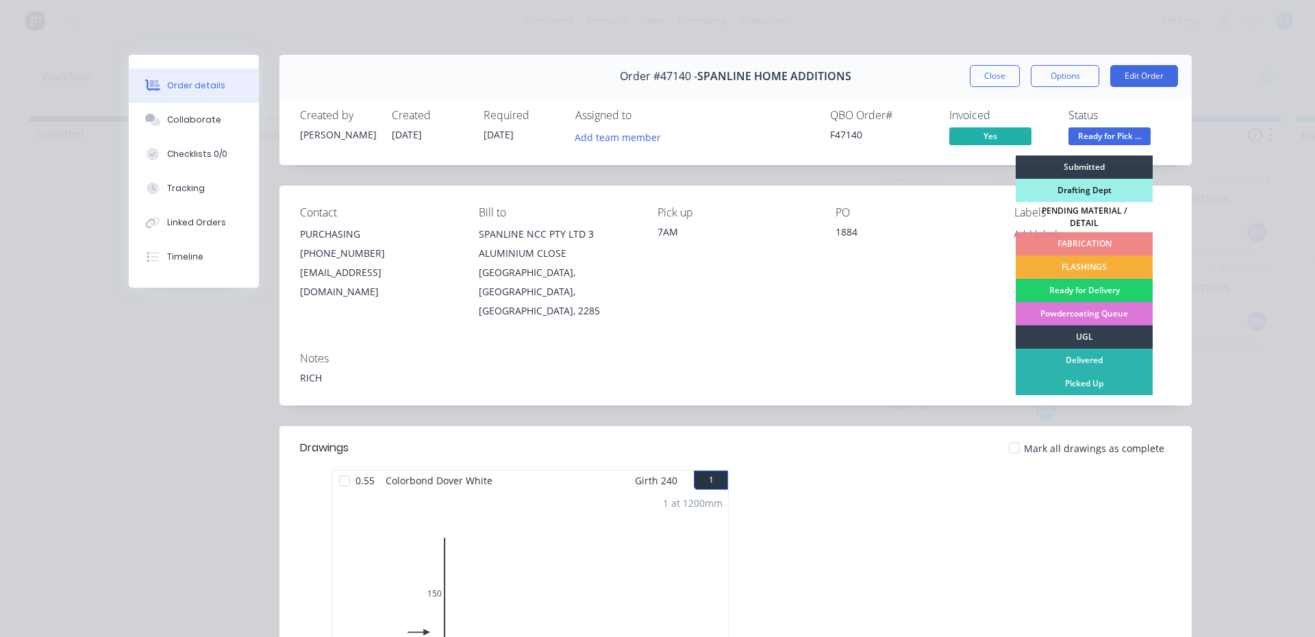
click at [1114, 372] on div "Picked Up" at bounding box center [1084, 383] width 137 height 23
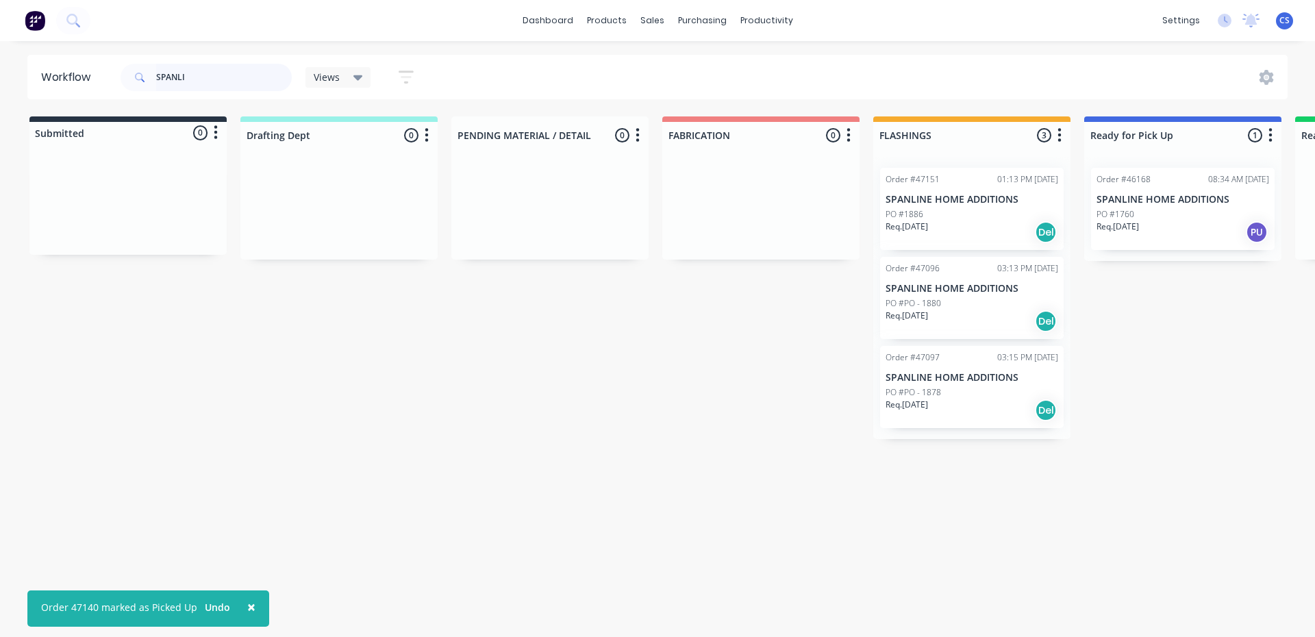
drag, startPoint x: 199, startPoint y: 79, endPoint x: 99, endPoint y: 79, distance: 100.7
click at [99, 79] on header "Workflow SPANLI Views Save new view None (Default) edit Nilesh edit Production …" at bounding box center [657, 77] width 1261 height 45
